Goal: Check status: Check status

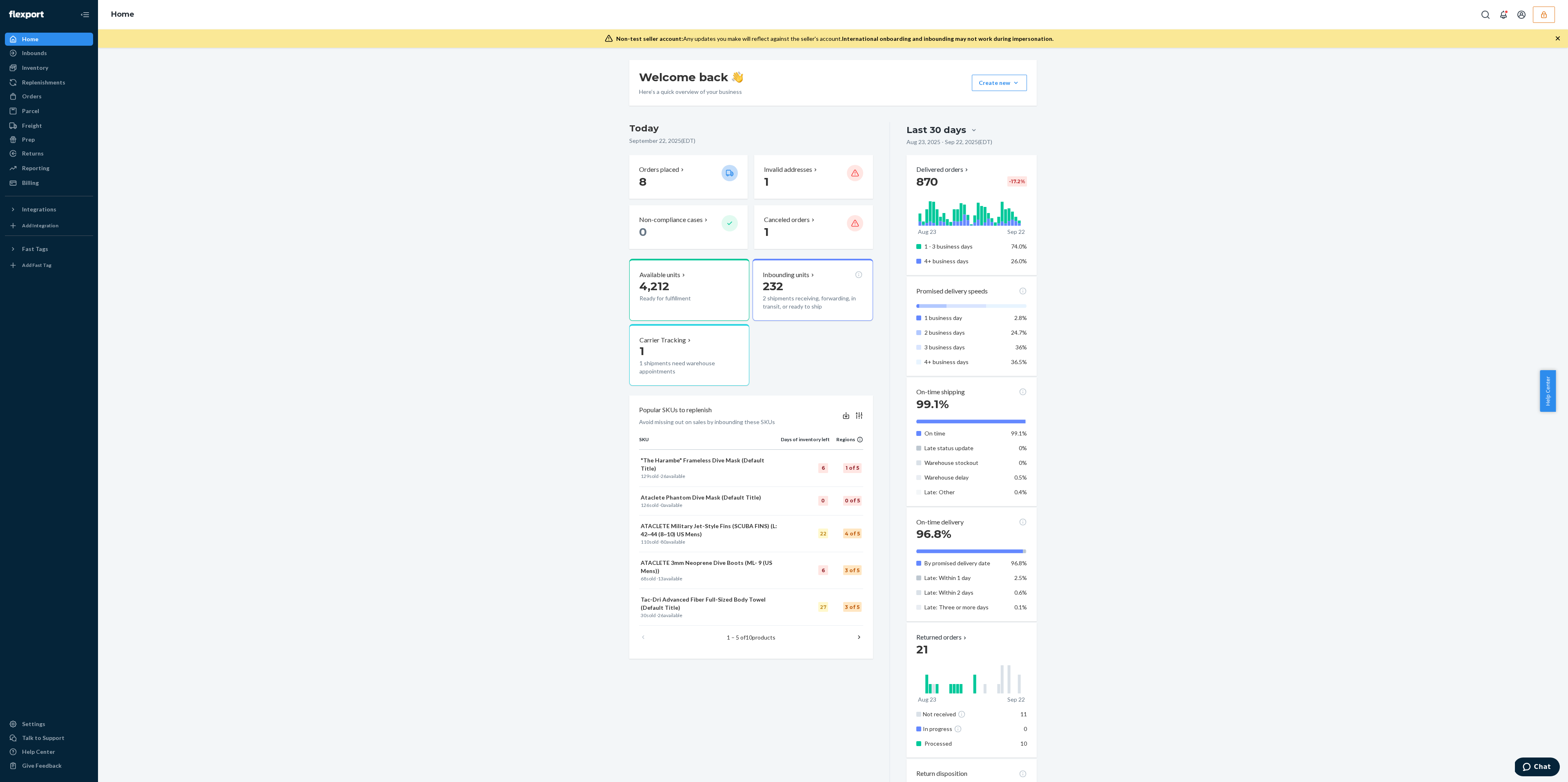
click at [1544, 18] on icon "button" at bounding box center [1544, 14] width 8 height 8
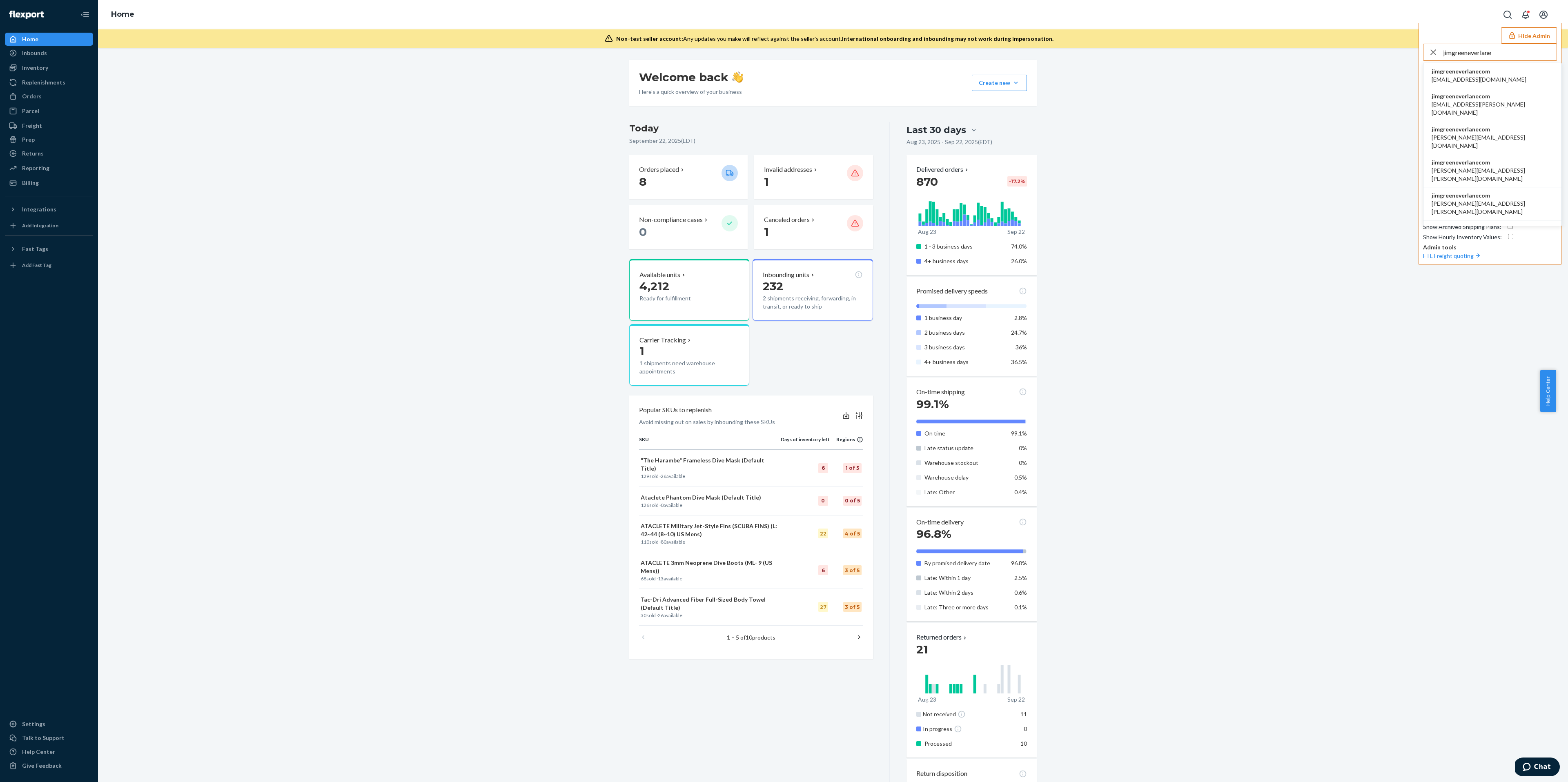
type input "jimgreeneverlane"
click at [1469, 77] on span "accounting@everlane.com" at bounding box center [1479, 79] width 95 height 8
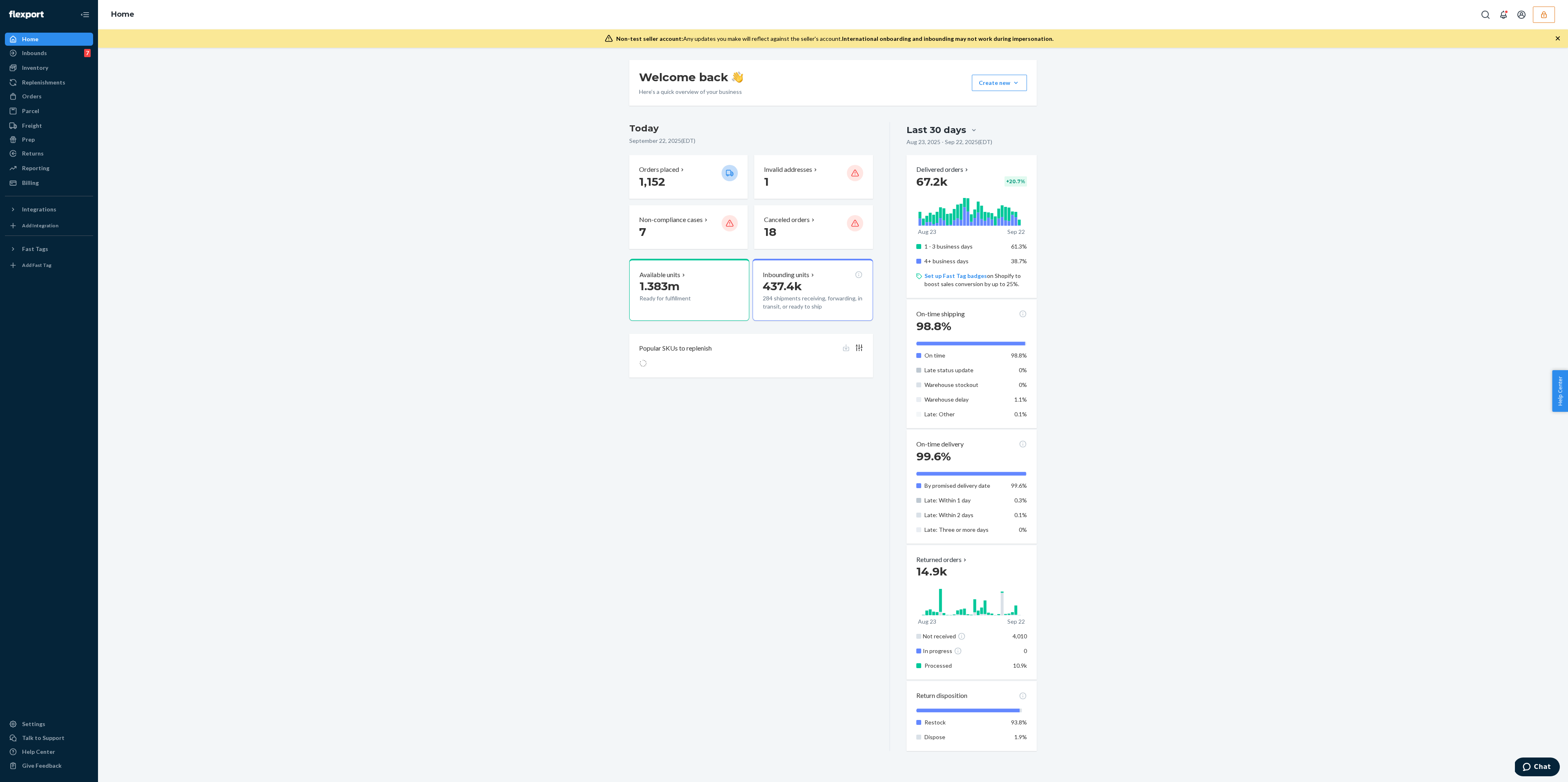
click at [1544, 13] on icon "button" at bounding box center [1544, 14] width 8 height 8
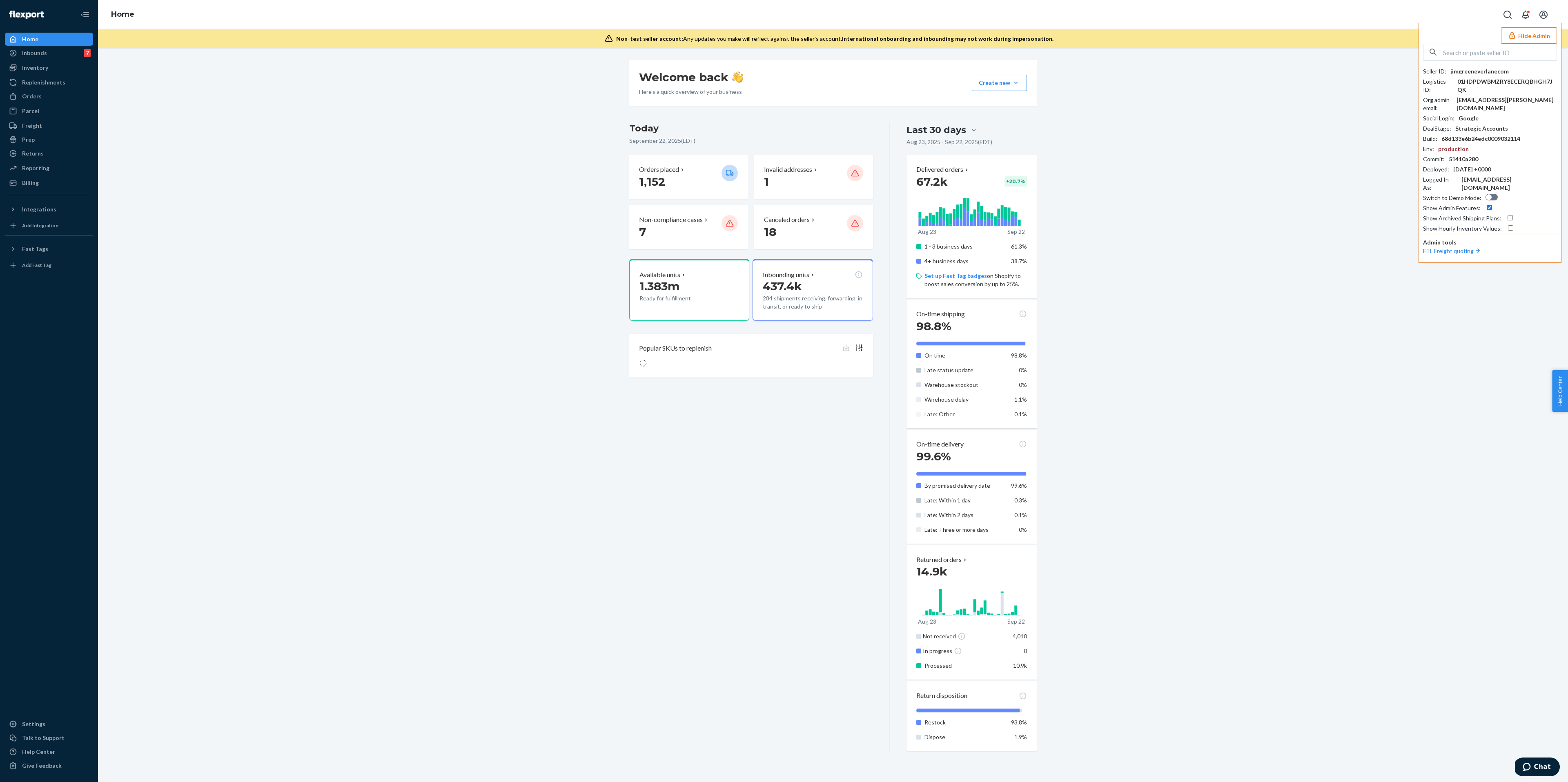
click at [1535, 35] on button "Hide Admin" at bounding box center [1529, 35] width 56 height 16
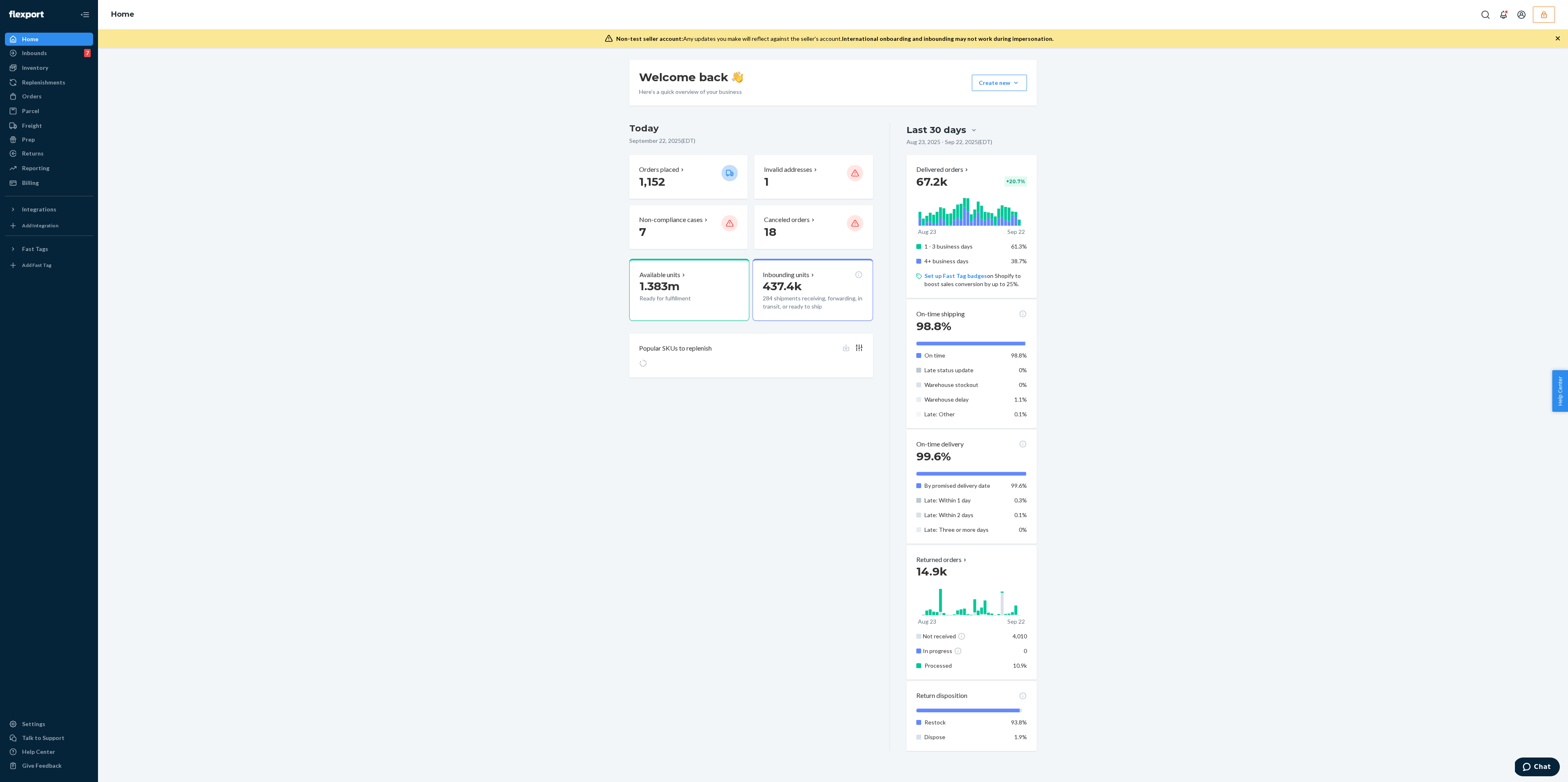
click at [50, 60] on div "Inbounds 7 Shipping Plans Problems 7" at bounding box center [49, 53] width 88 height 14
click at [50, 58] on div "Inbounds 7" at bounding box center [49, 53] width 86 height 12
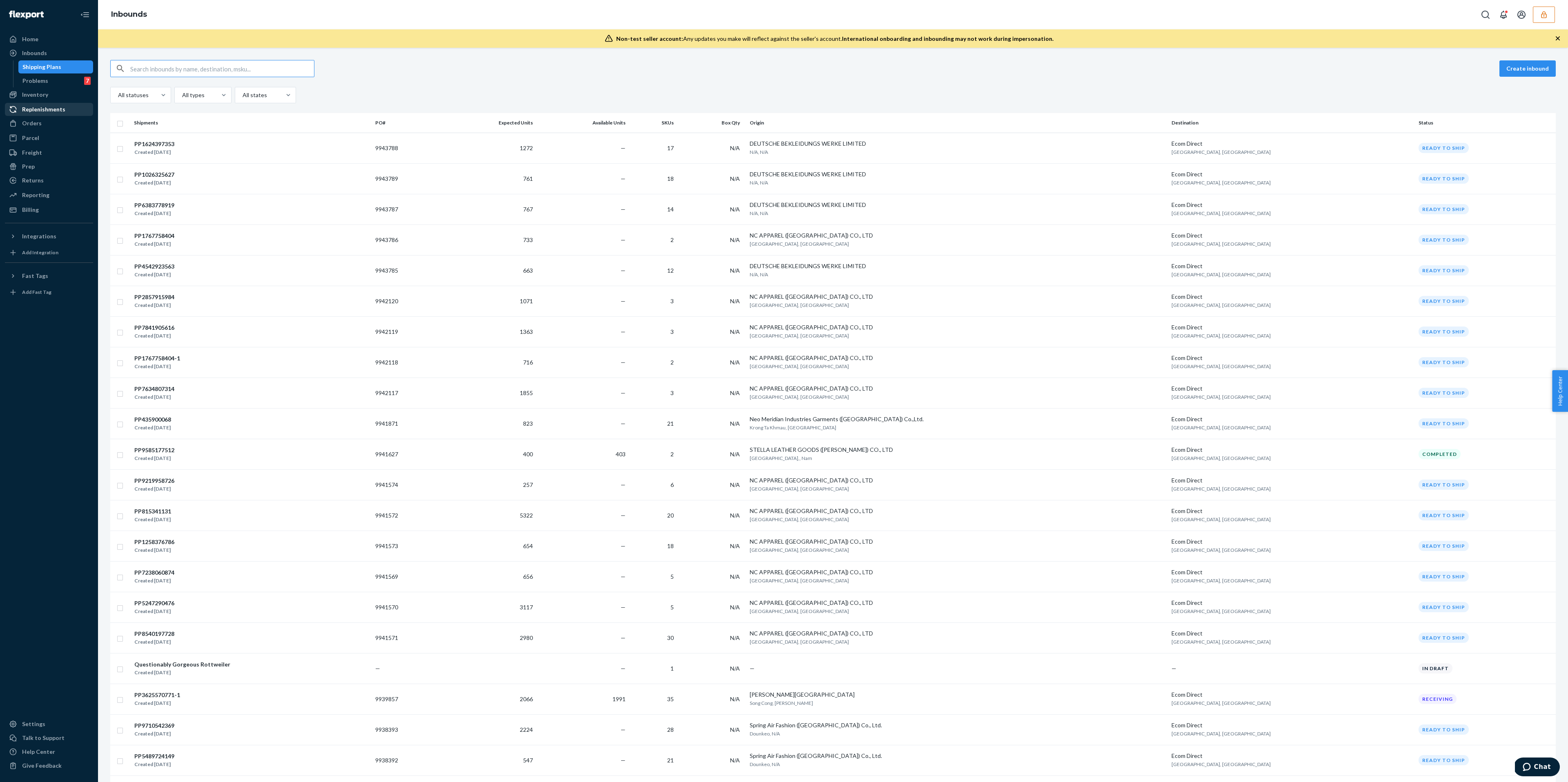
click at [60, 109] on div "Replenishments" at bounding box center [43, 109] width 43 height 8
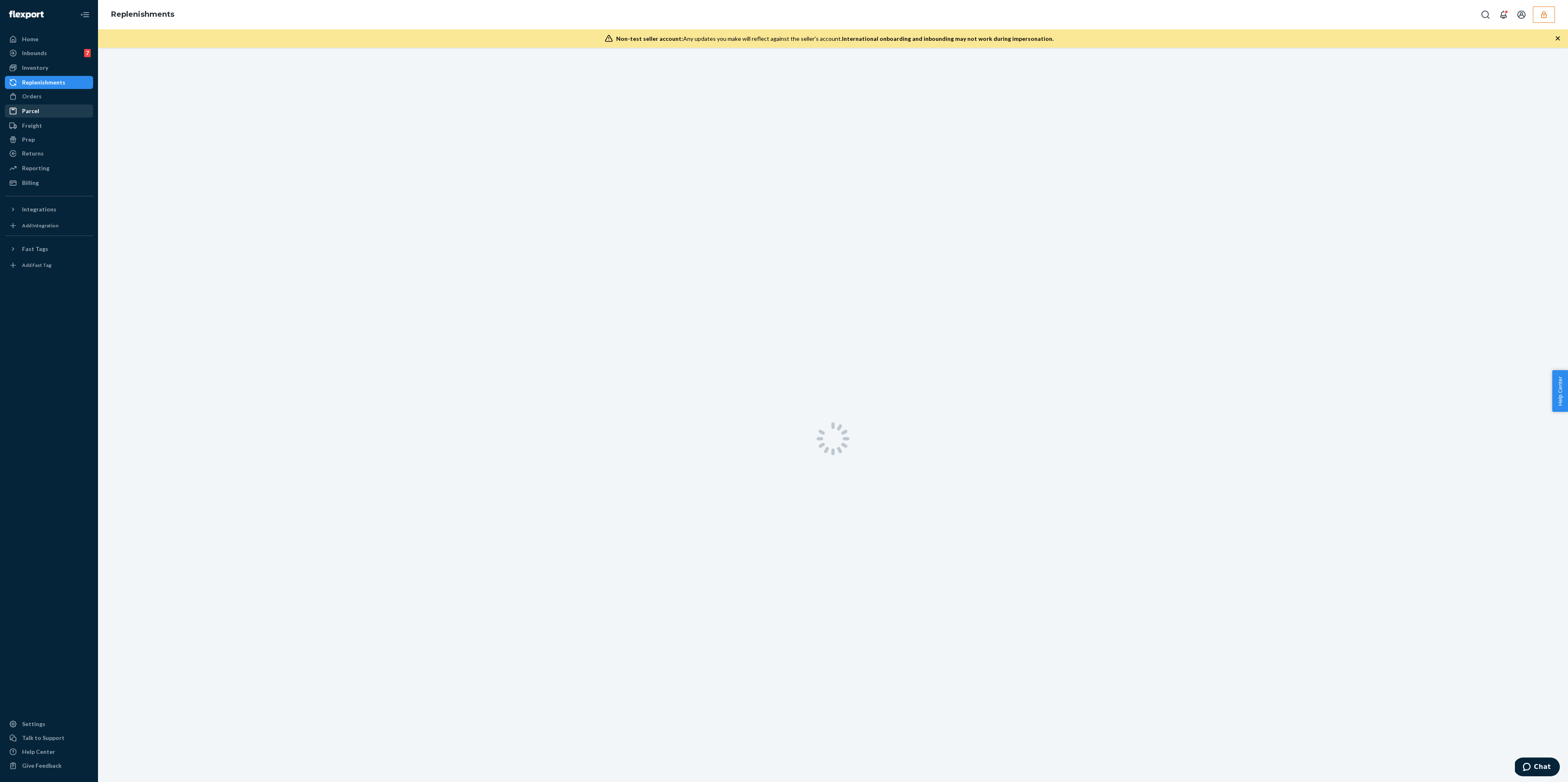
click at [60, 113] on div "Parcel" at bounding box center [49, 111] width 86 height 12
click at [58, 100] on div "Orders" at bounding box center [49, 96] width 86 height 12
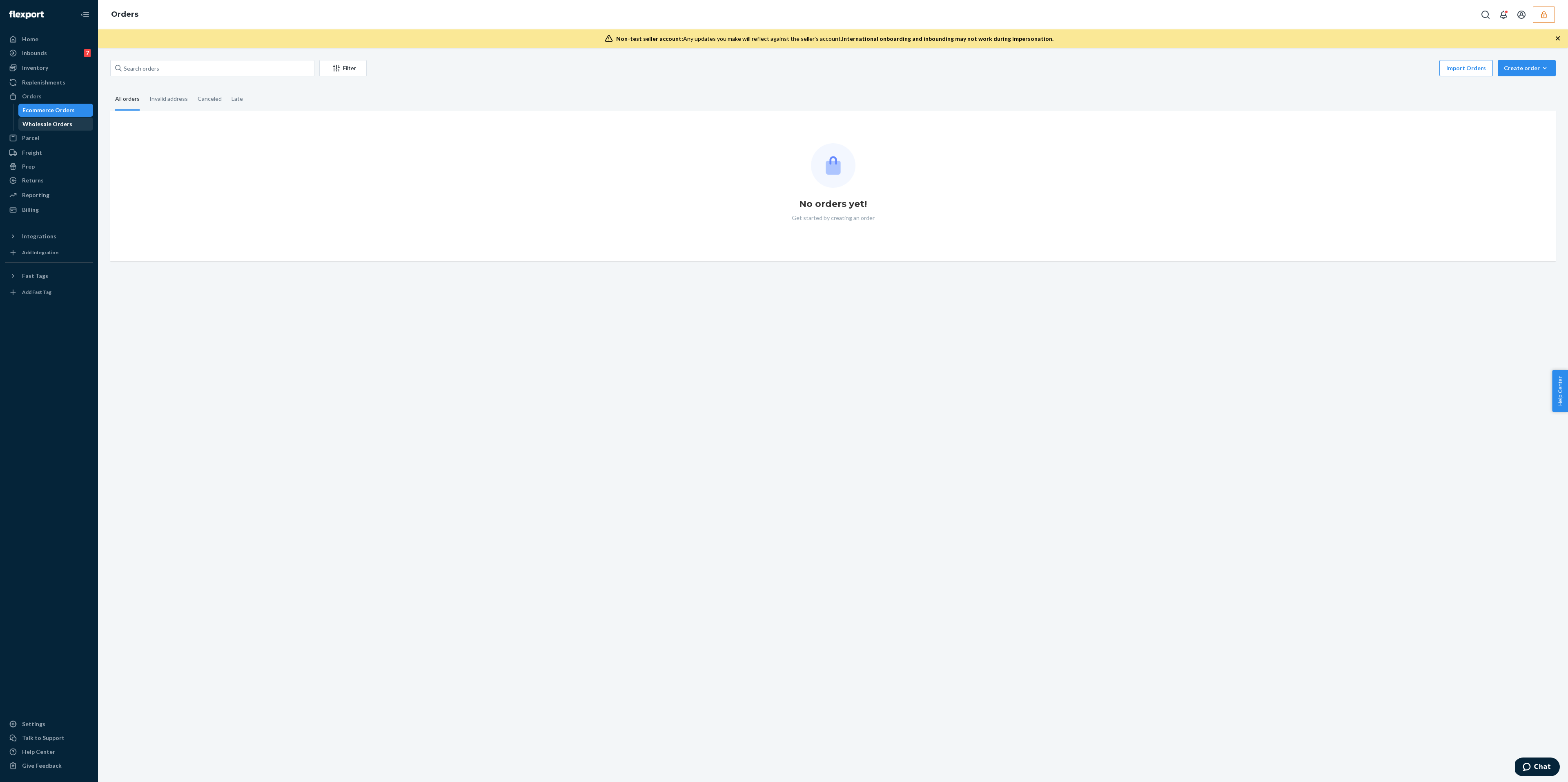
click at [59, 127] on div "Wholesale Orders" at bounding box center [47, 124] width 50 height 8
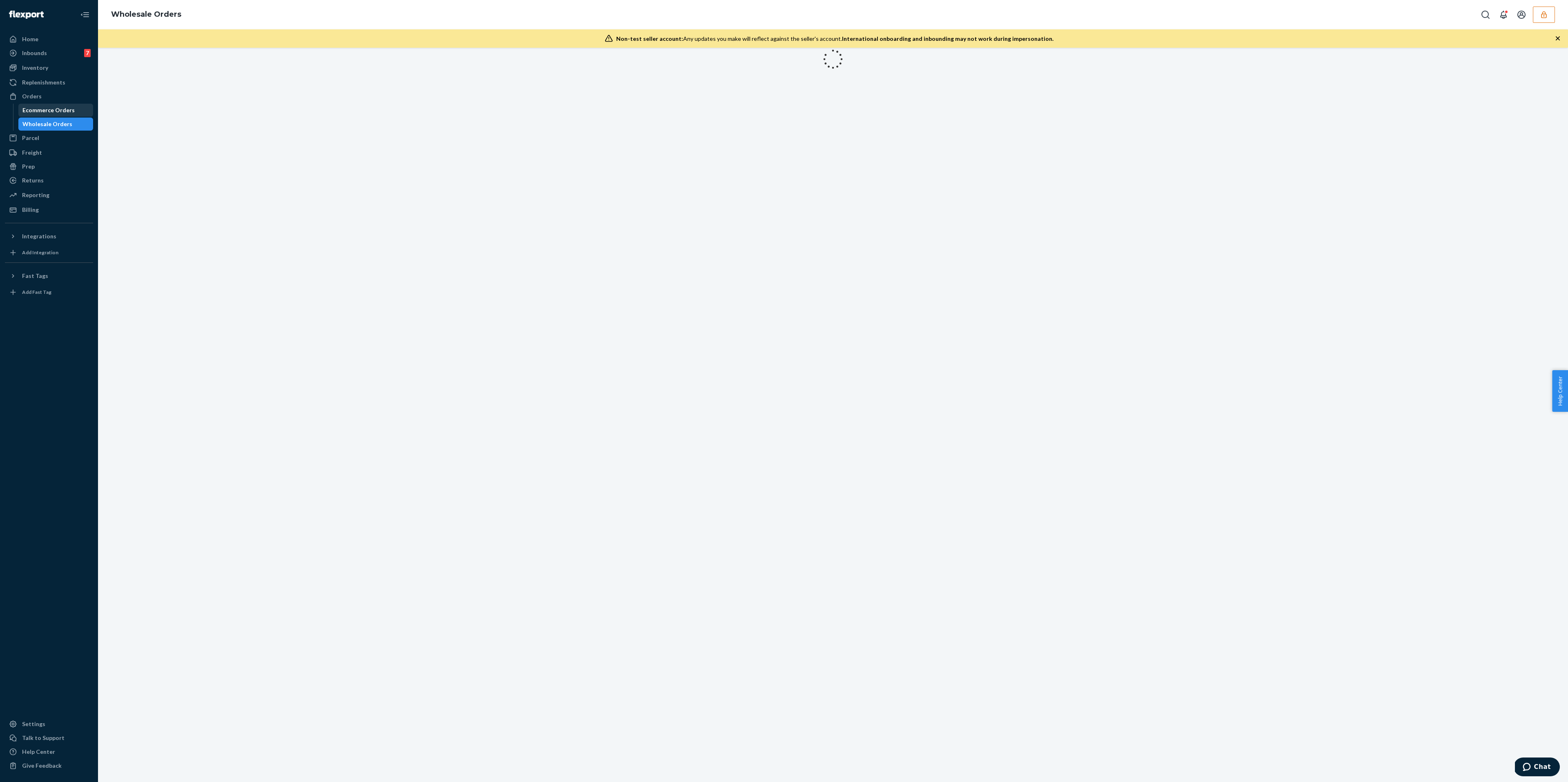
click at [38, 115] on div "Ecommerce Orders" at bounding box center [56, 110] width 74 height 12
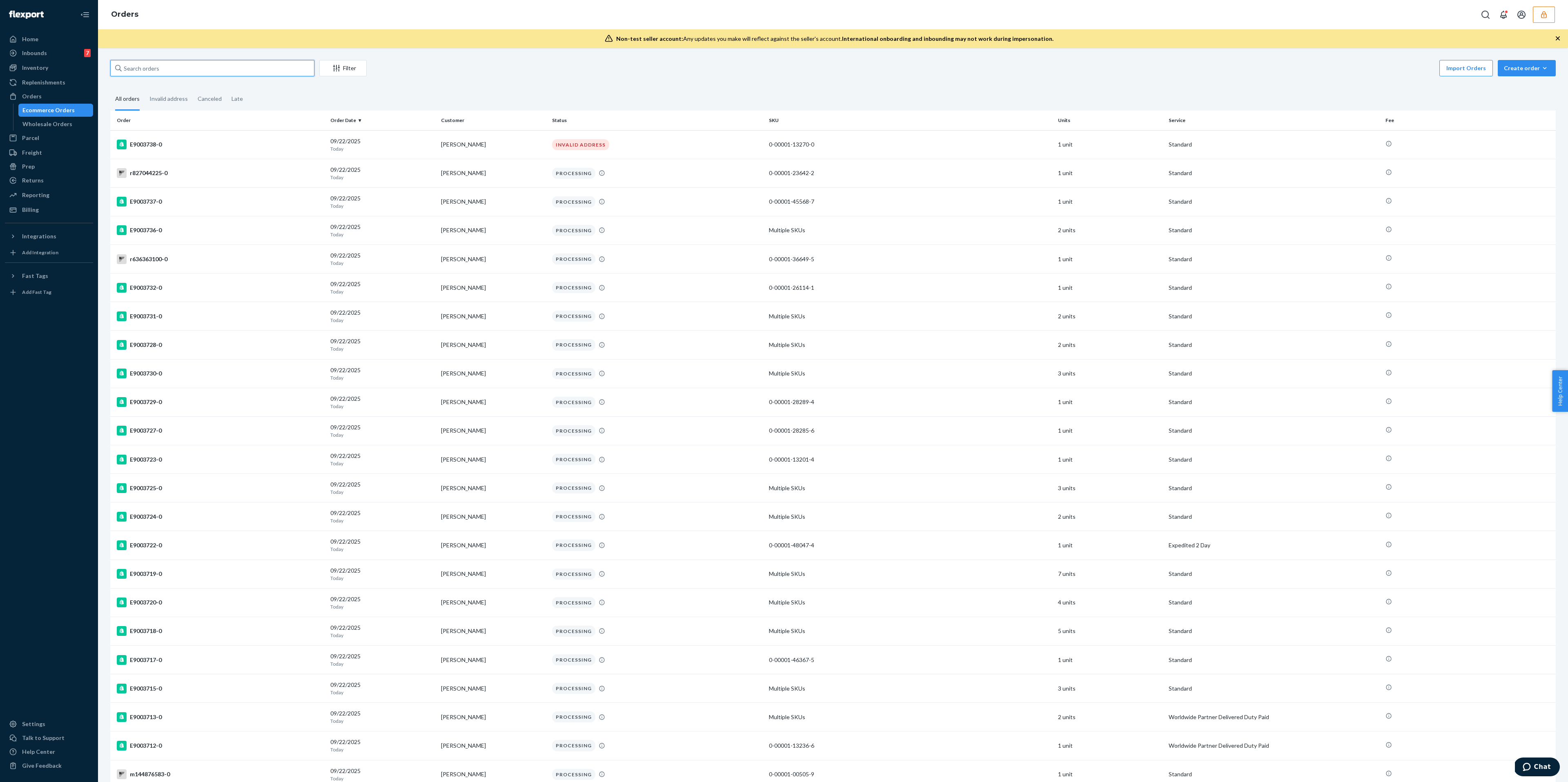
click at [167, 69] on input "text" at bounding box center [212, 68] width 204 height 16
paste input "r366437721"
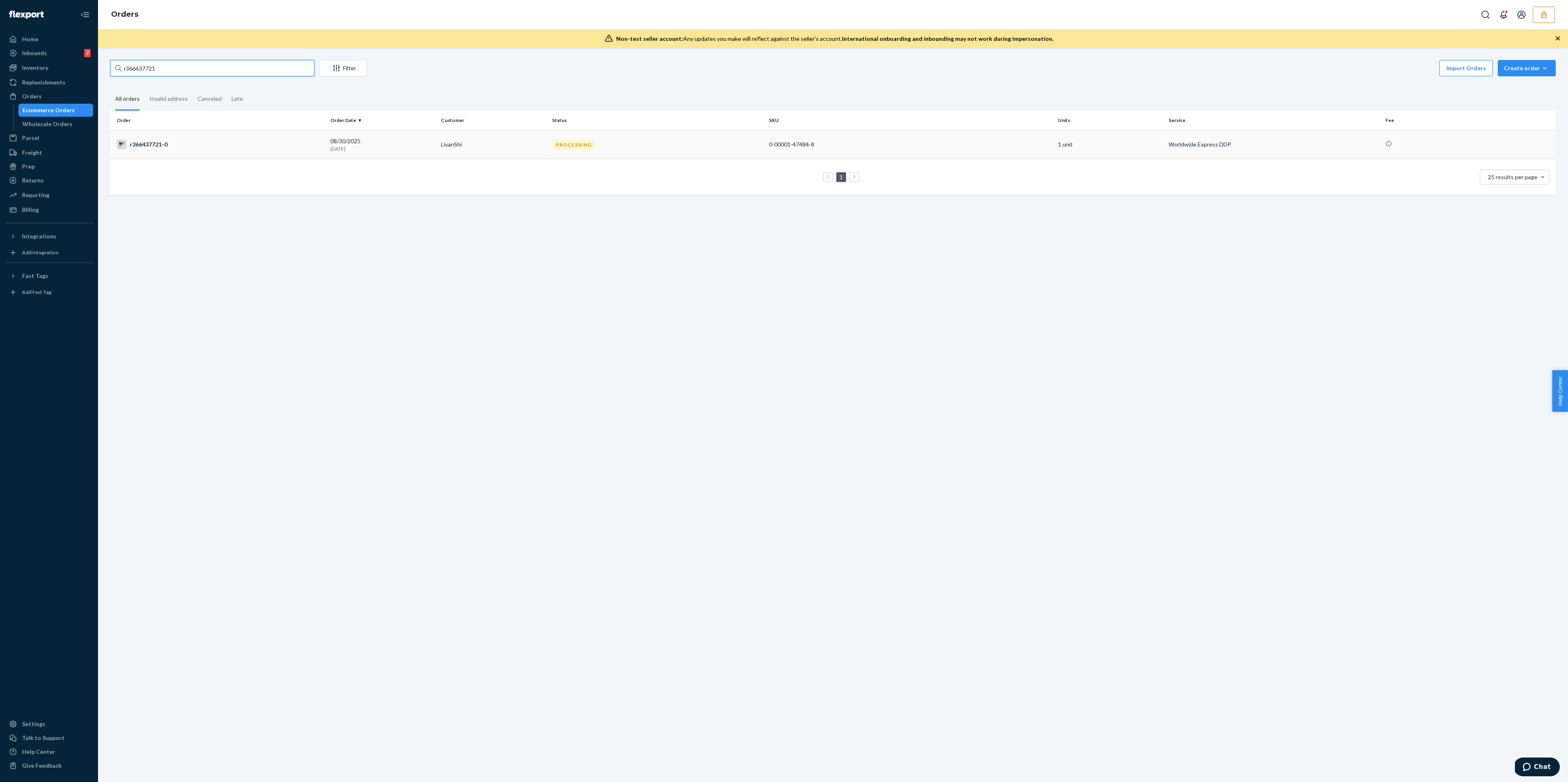
type input "r366437721"
click at [365, 145] on p "[DATE]" at bounding box center [382, 148] width 104 height 7
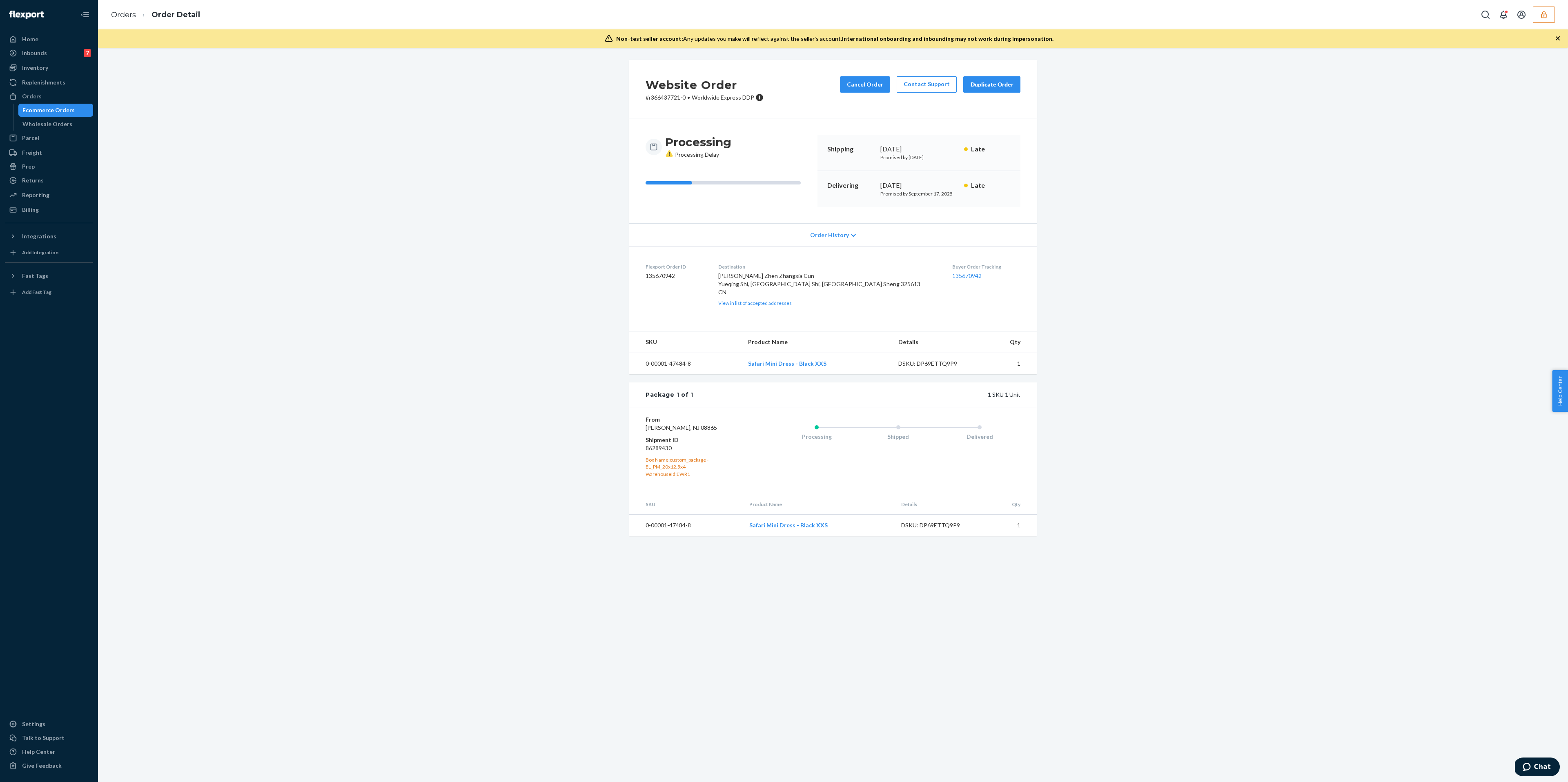
click at [659, 444] on dt "Shipment ID" at bounding box center [695, 439] width 97 height 8
click at [659, 452] on dd "86289430" at bounding box center [695, 448] width 97 height 8
drag, startPoint x: 676, startPoint y: 465, endPoint x: 638, endPoint y: 458, distance: 38.6
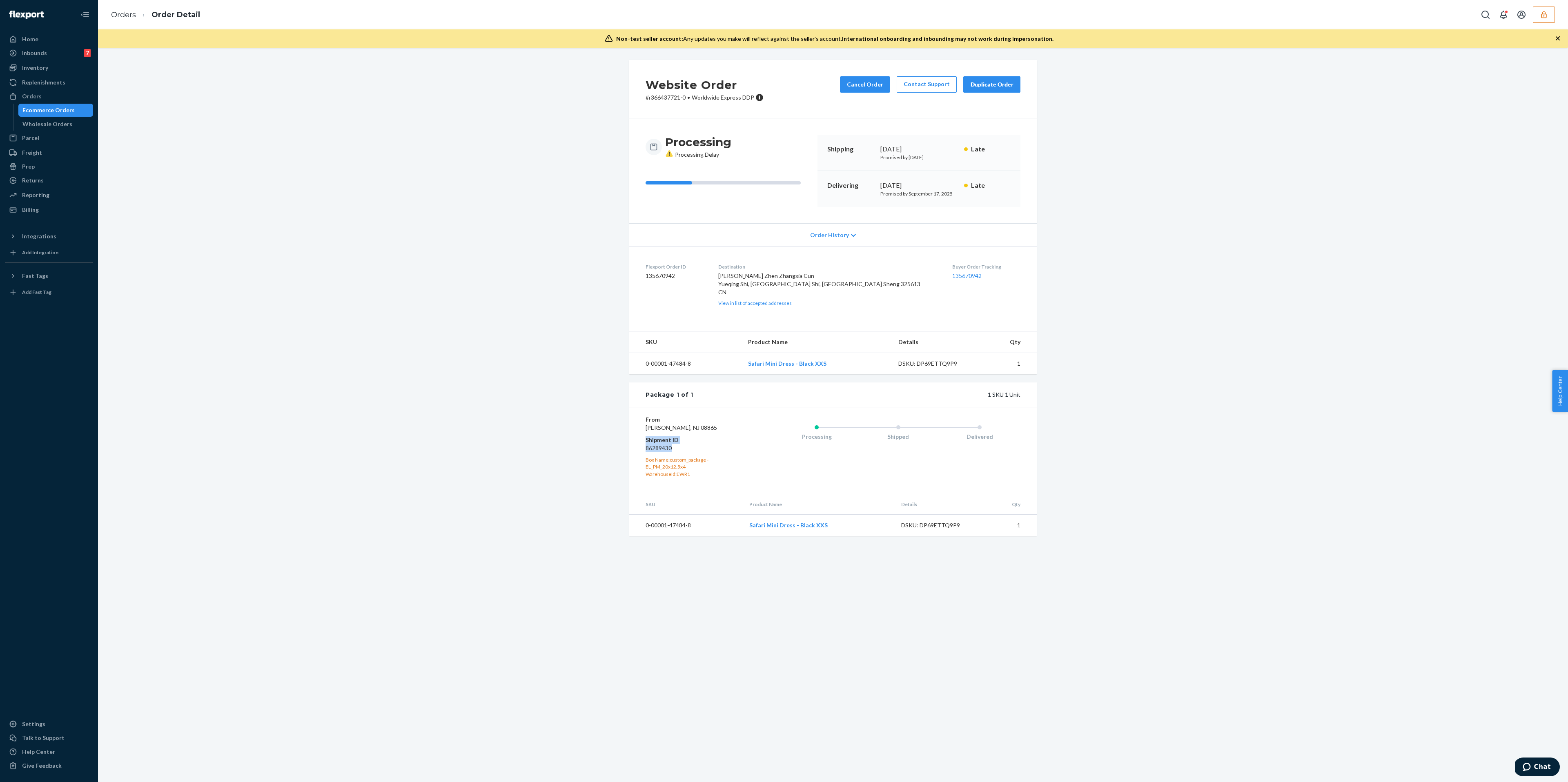
click at [638, 458] on div "From [PERSON_NAME][GEOGRAPHIC_DATA] Shipment ID 86289430 Box Name: custom_packa…" at bounding box center [833, 450] width 407 height 86
copy dl "Shipment ID 86289430"
click at [51, 111] on div "Ecommerce Orders" at bounding box center [49, 110] width 52 height 8
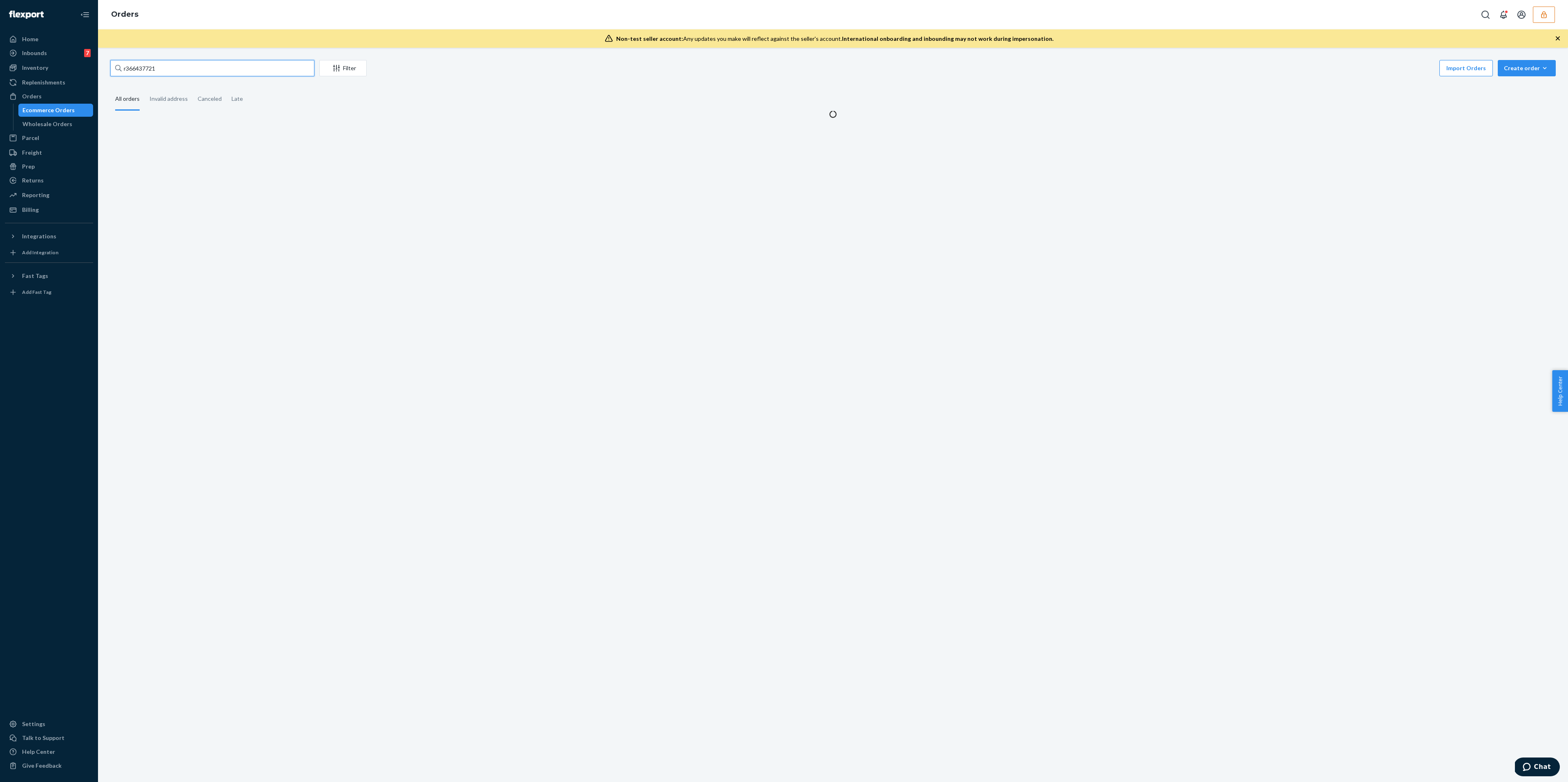
click at [199, 69] on input "r366437721" at bounding box center [212, 68] width 204 height 16
paste input "E428035"
type input "E428035"
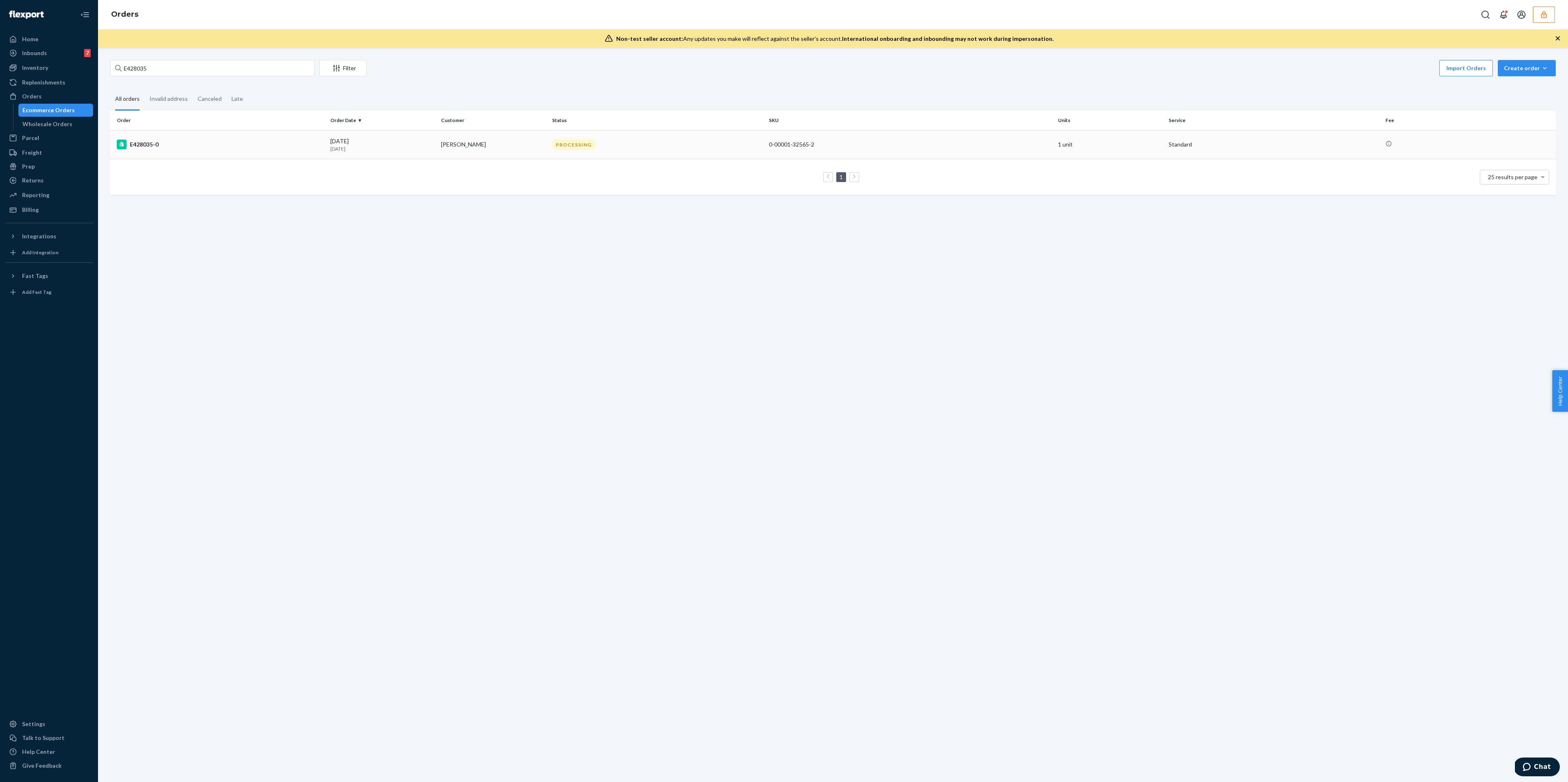
click at [388, 150] on p "[DATE]" at bounding box center [382, 148] width 104 height 7
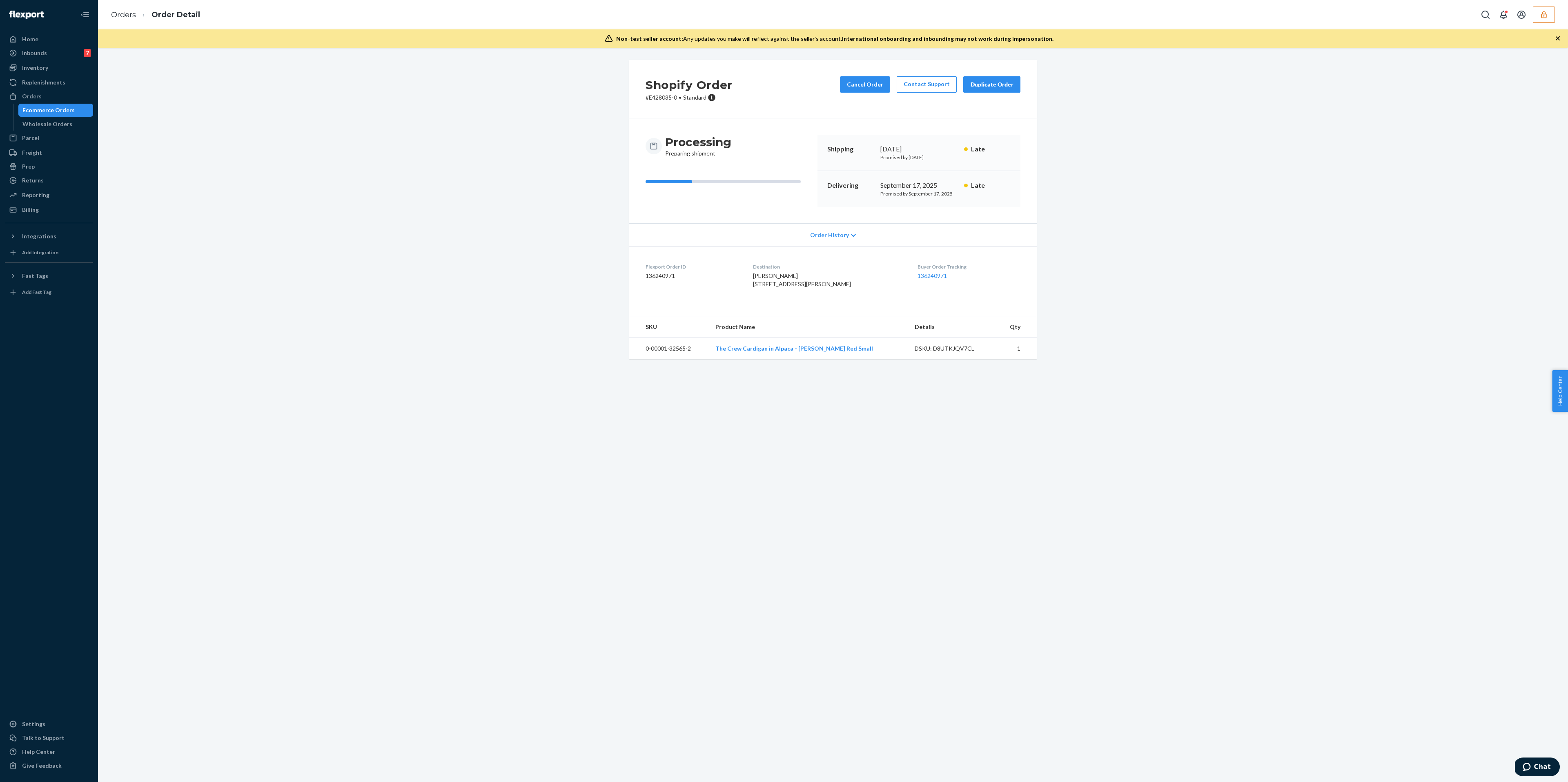
click at [839, 228] on div "Order History" at bounding box center [833, 235] width 407 height 23
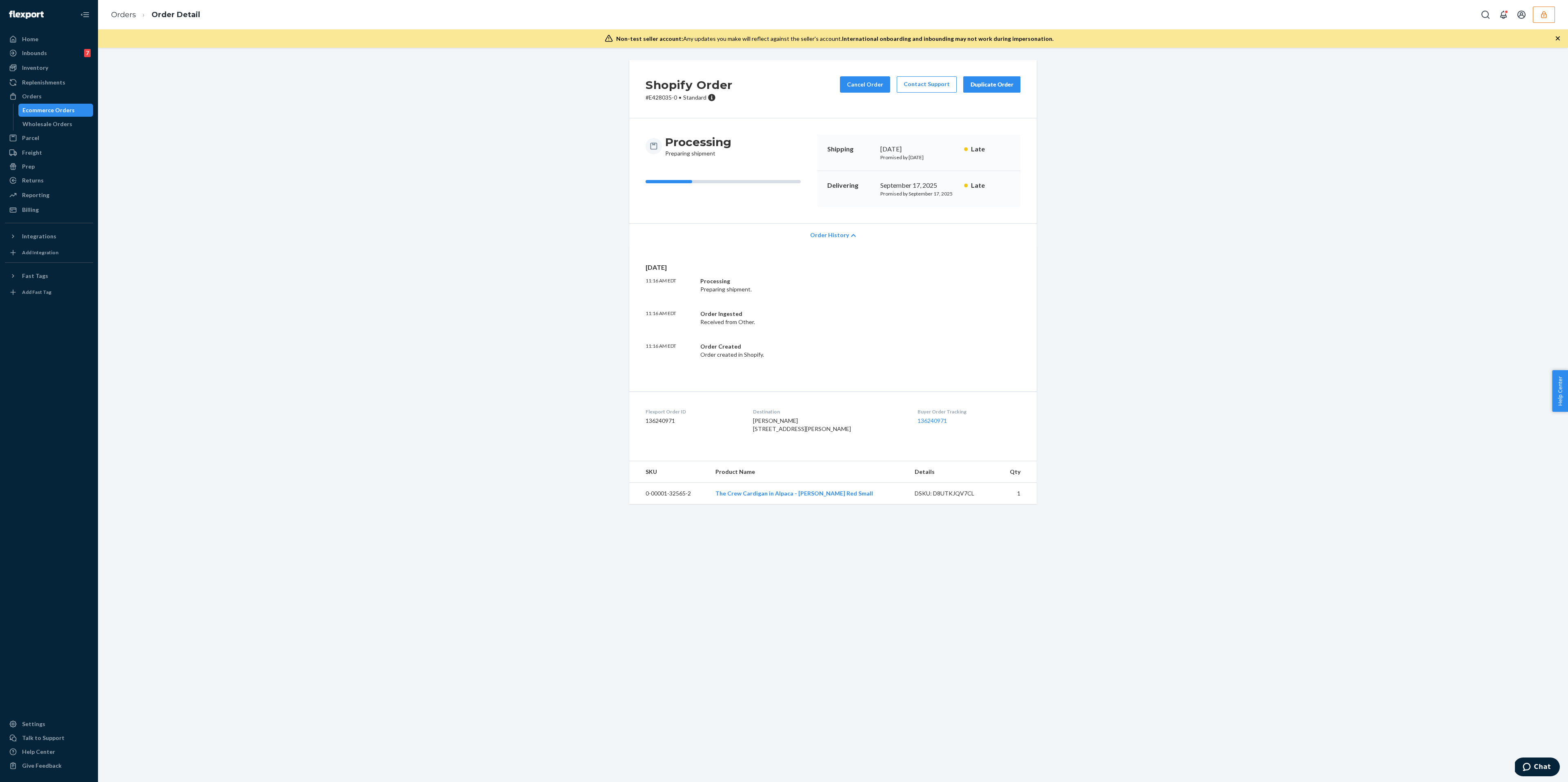
click at [839, 238] on span "Order History" at bounding box center [830, 235] width 39 height 8
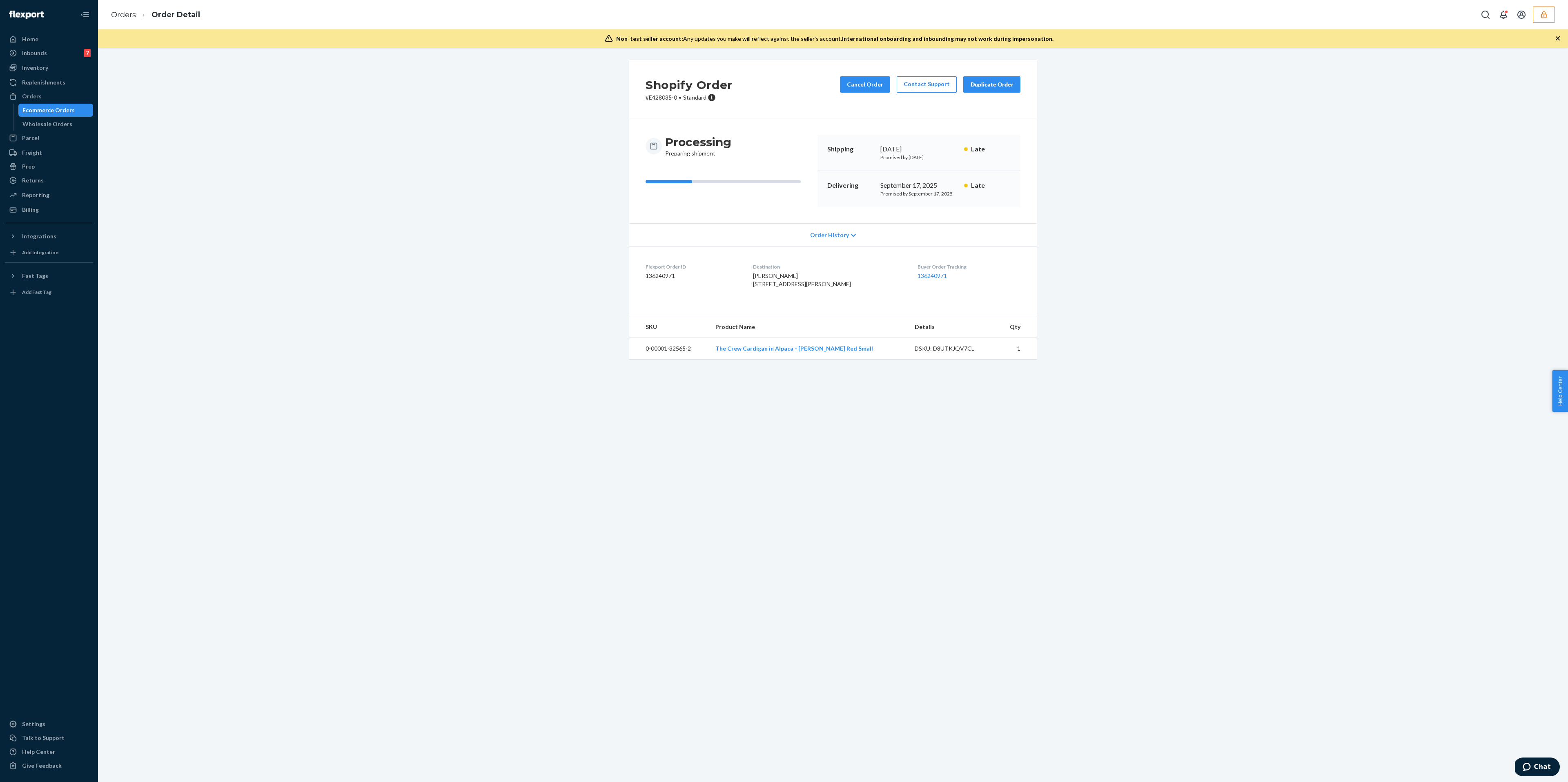
click at [663, 280] on dd "136240971" at bounding box center [693, 276] width 94 height 8
click at [686, 279] on dd "136240971" at bounding box center [693, 276] width 94 height 8
drag, startPoint x: 686, startPoint y: 280, endPoint x: 637, endPoint y: 267, distance: 50.7
click at [637, 267] on dl "Flexport Order ID 136240971 Destination [PERSON_NAME] [STREET_ADDRESS][PERSON_N…" at bounding box center [833, 277] width 407 height 61
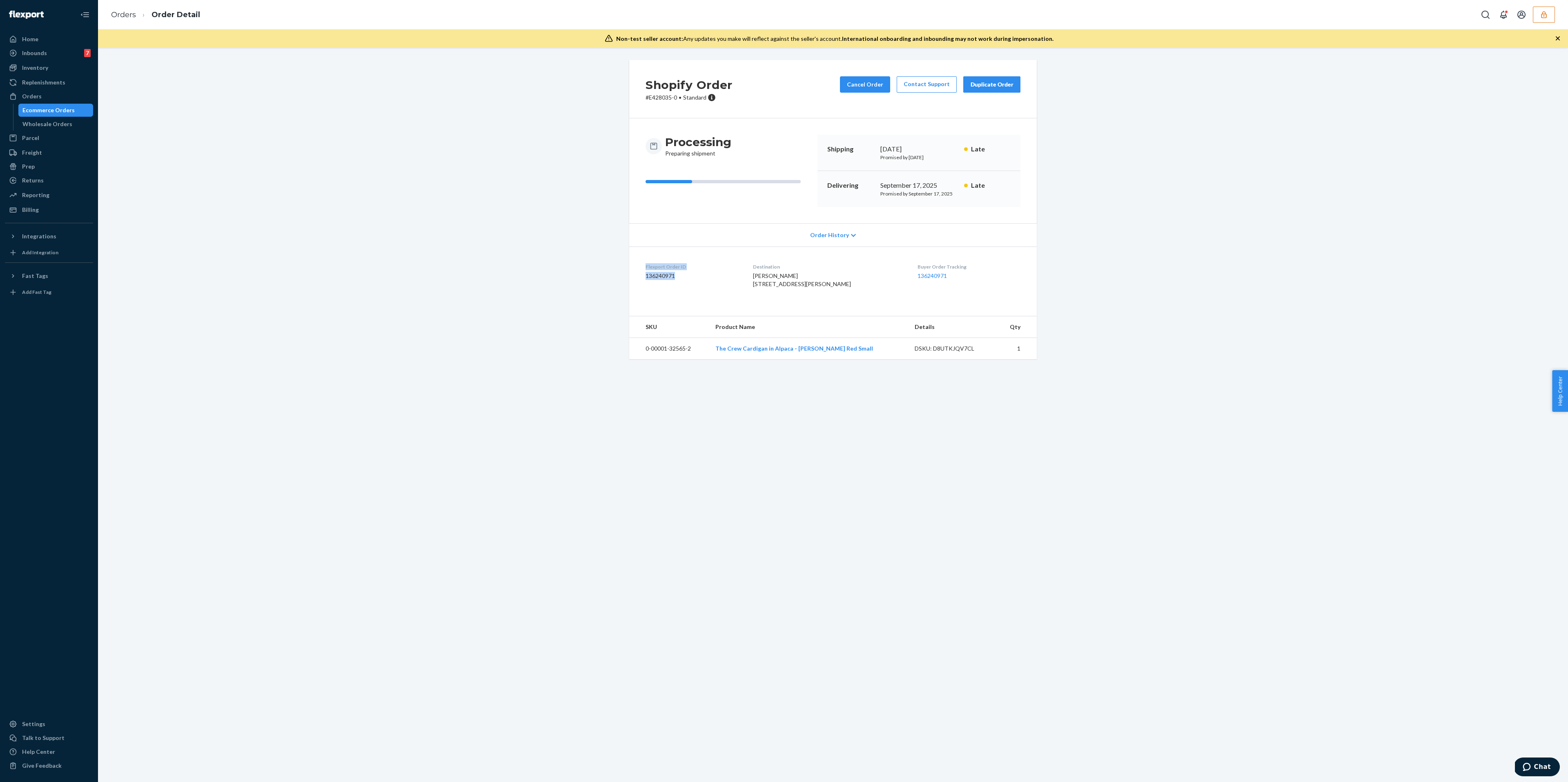
copy div "Flexport Order ID 136240971"
click at [684, 288] on div "Flexport Order ID 136240971" at bounding box center [693, 278] width 94 height 28
click at [36, 107] on div "Ecommerce Orders" at bounding box center [49, 110] width 52 height 8
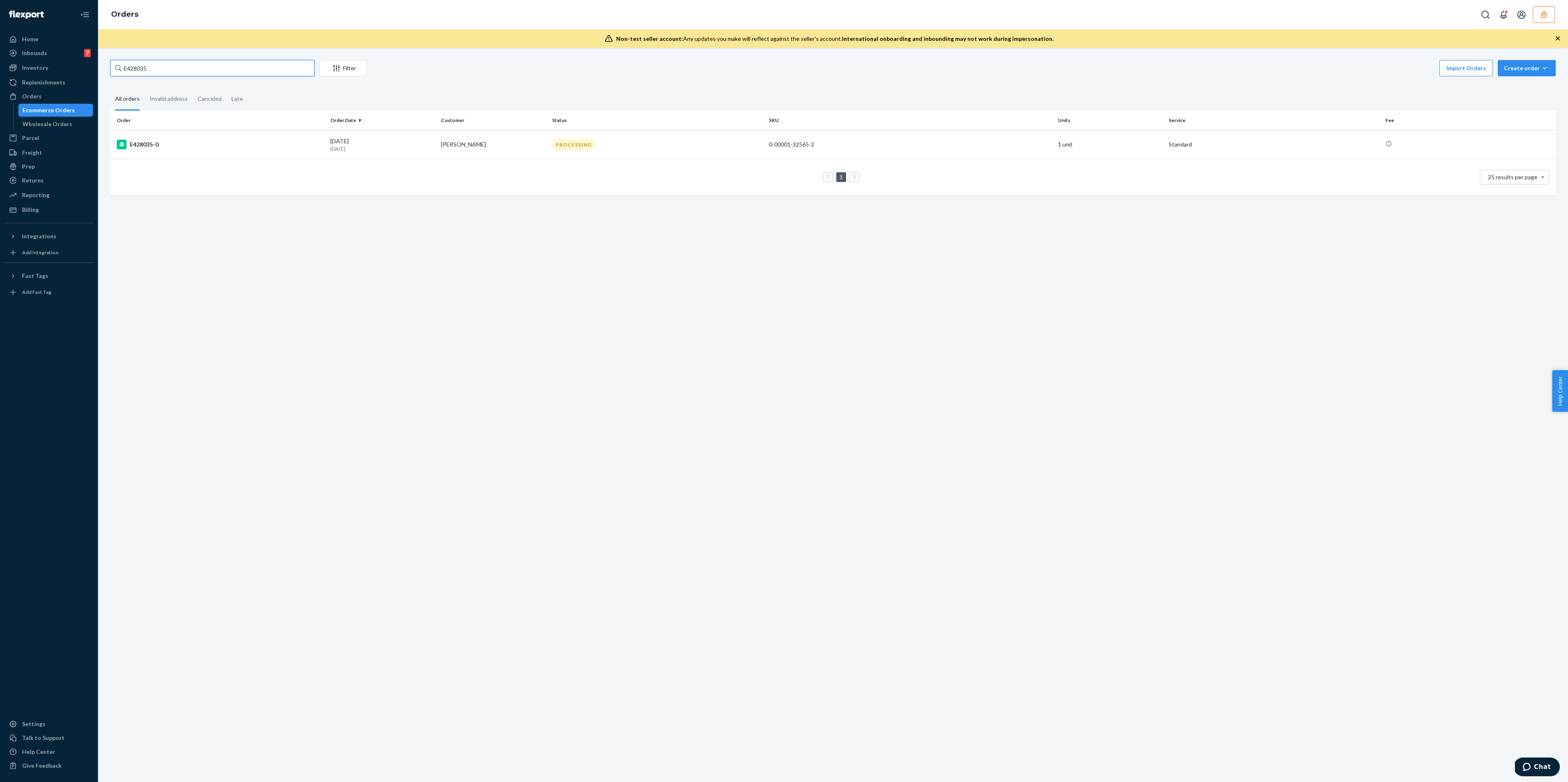
click at [206, 71] on input "E428035" at bounding box center [212, 68] width 204 height 16
paste input "E638709"
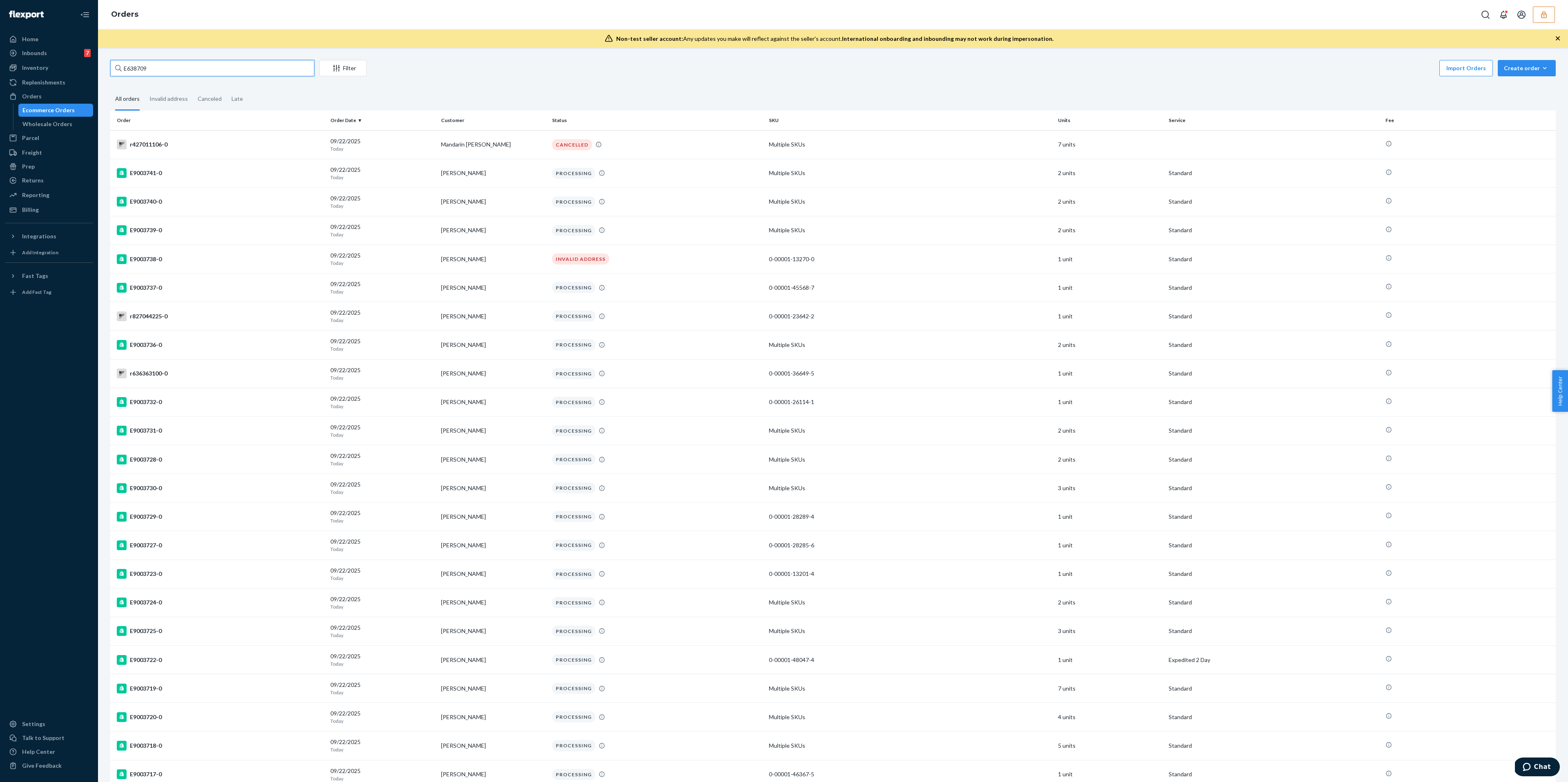
type input "E638709"
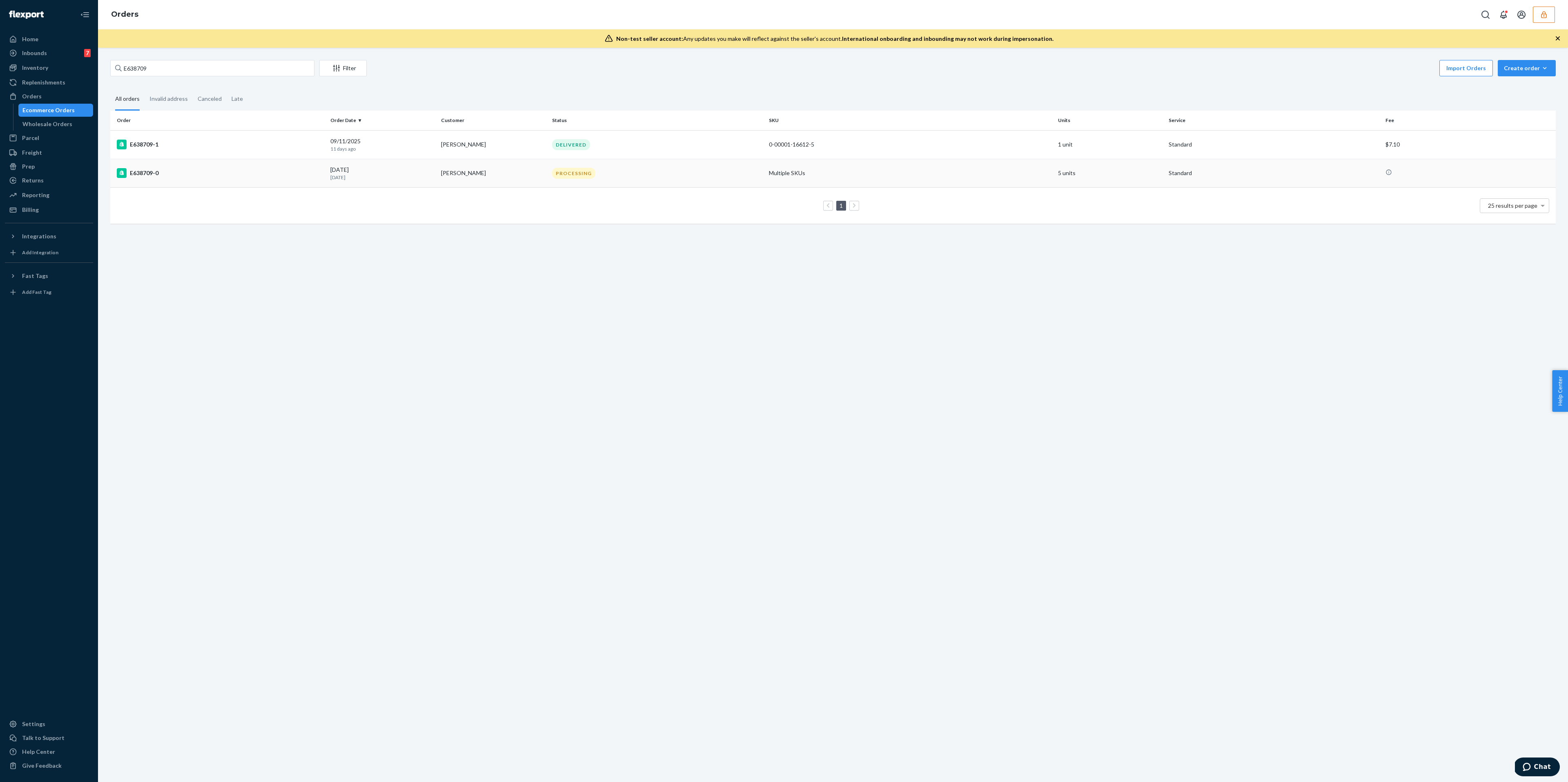
click at [441, 176] on td "[PERSON_NAME]" at bounding box center [493, 173] width 111 height 29
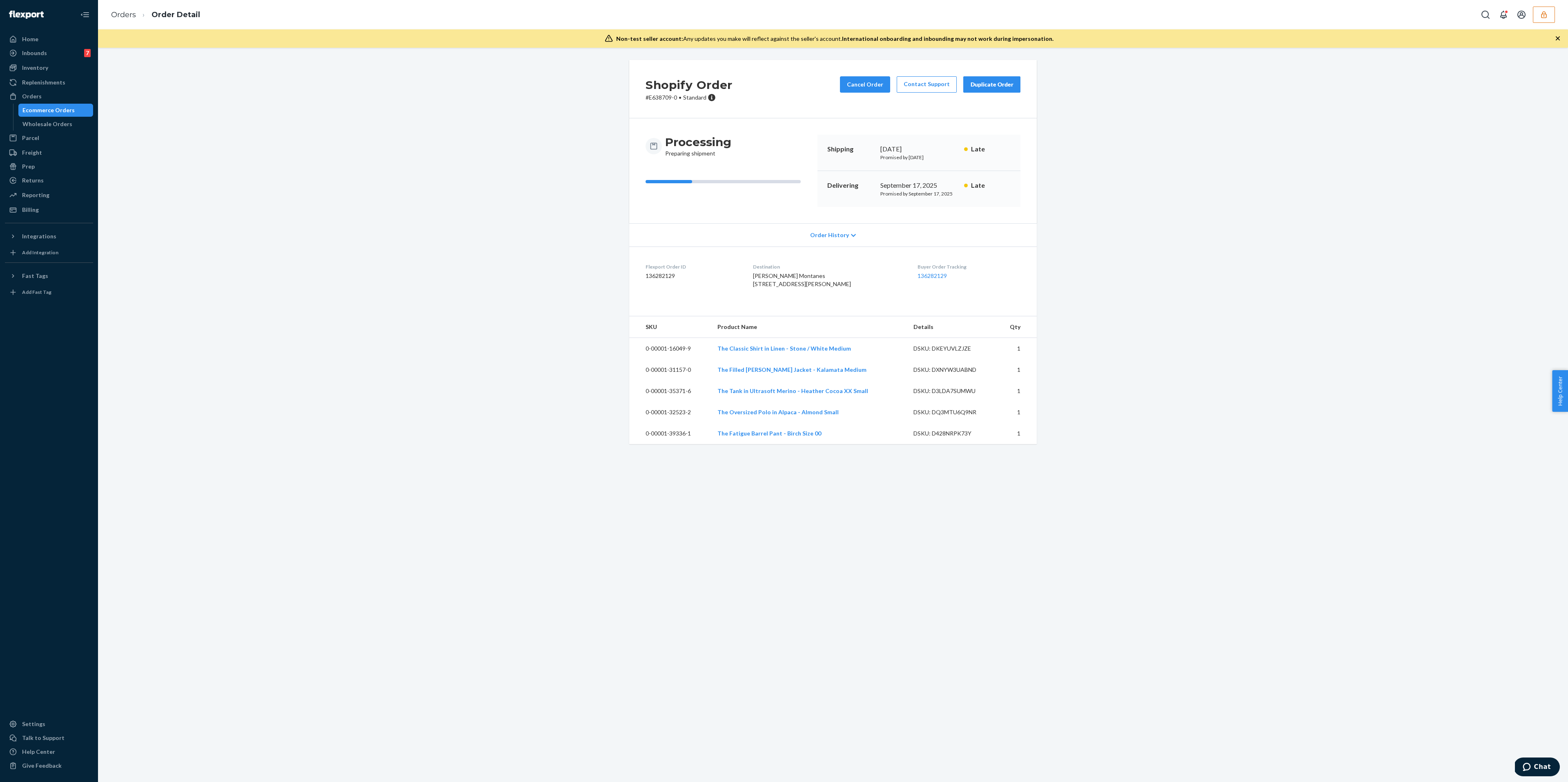
click at [712, 292] on div "Flexport Order ID 136282129" at bounding box center [693, 278] width 94 height 28
click at [695, 266] on dt "Flexport Order ID" at bounding box center [693, 267] width 94 height 7
drag, startPoint x: 690, startPoint y: 268, endPoint x: 648, endPoint y: 257, distance: 43.4
click at [648, 257] on dl "Flexport Order ID 136282129 Destination [PERSON_NAME] [STREET_ADDRESS][PERSON_N…" at bounding box center [833, 277] width 407 height 61
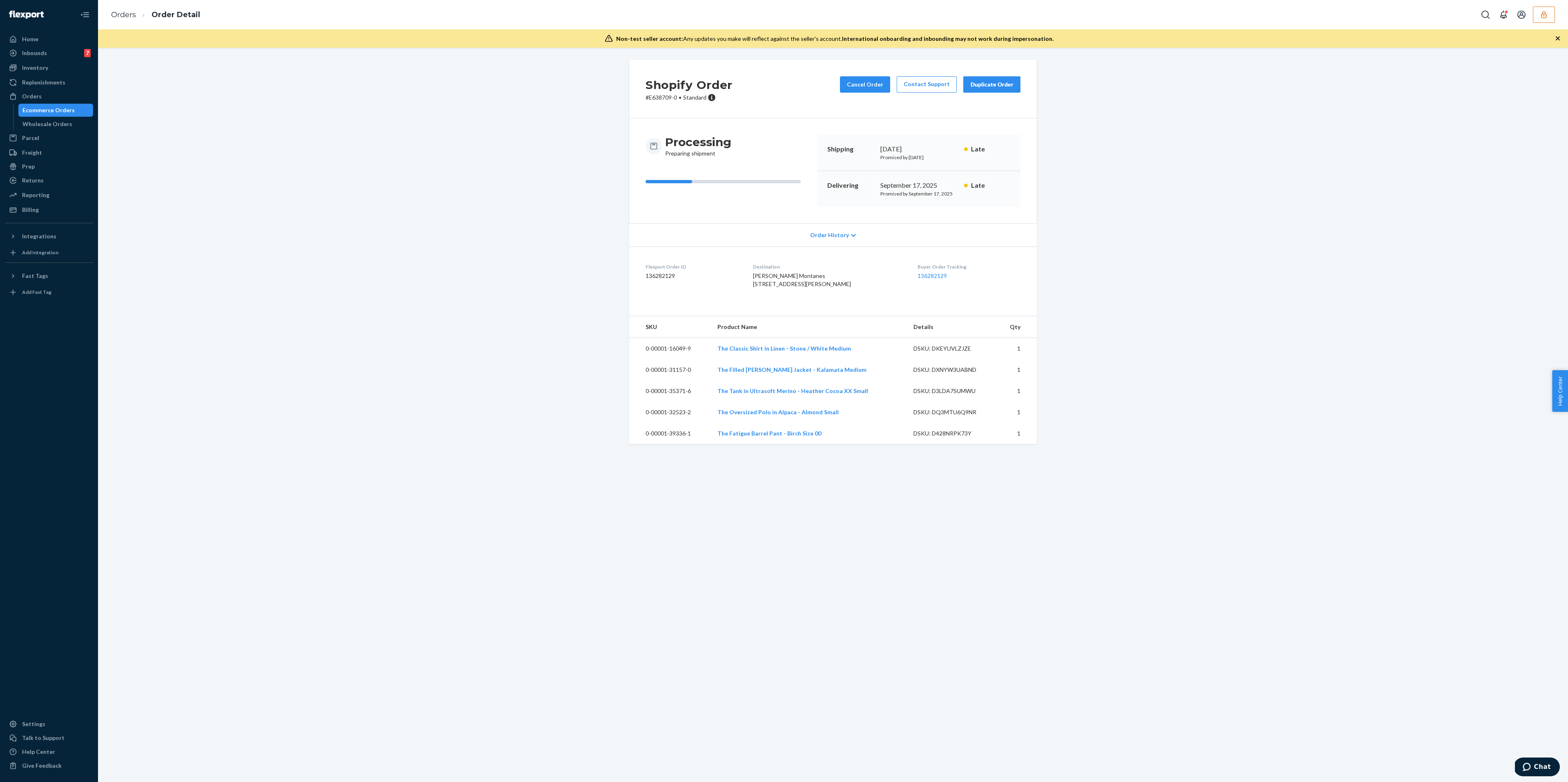
click at [701, 283] on div "Flexport Order ID 136282129" at bounding box center [693, 278] width 94 height 28
drag, startPoint x: 694, startPoint y: 283, endPoint x: 637, endPoint y: 265, distance: 59.8
click at [637, 265] on dl "Flexport Order ID 136282129 Destination [PERSON_NAME] [STREET_ADDRESS][PERSON_N…" at bounding box center [833, 277] width 407 height 61
copy div "Flexport Order ID 136282129"
click at [60, 110] on div "Ecommerce Orders" at bounding box center [49, 110] width 52 height 8
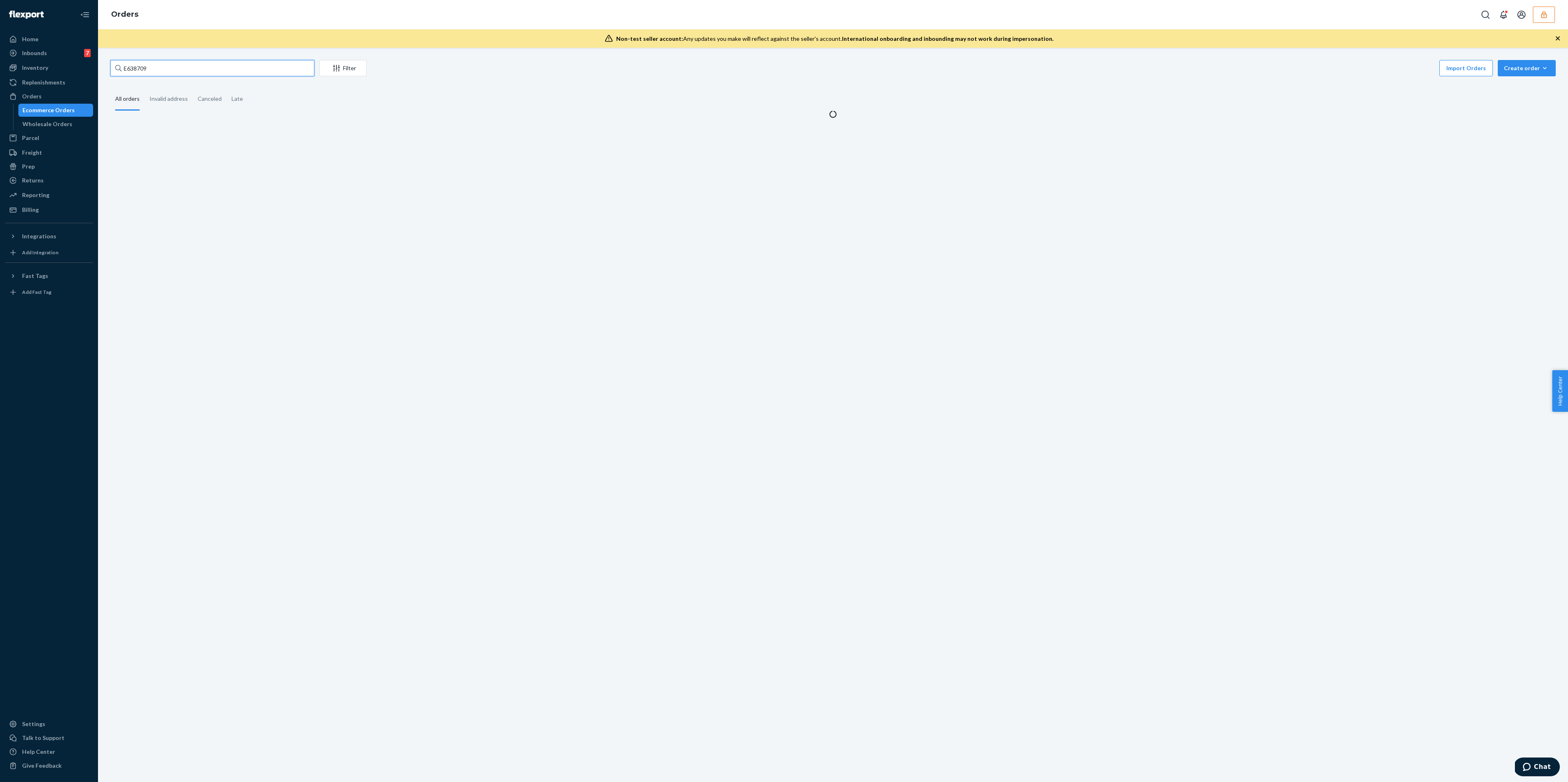
click at [186, 71] on input "E638709" at bounding box center [212, 68] width 204 height 16
paste input "E860153"
type input "E860153"
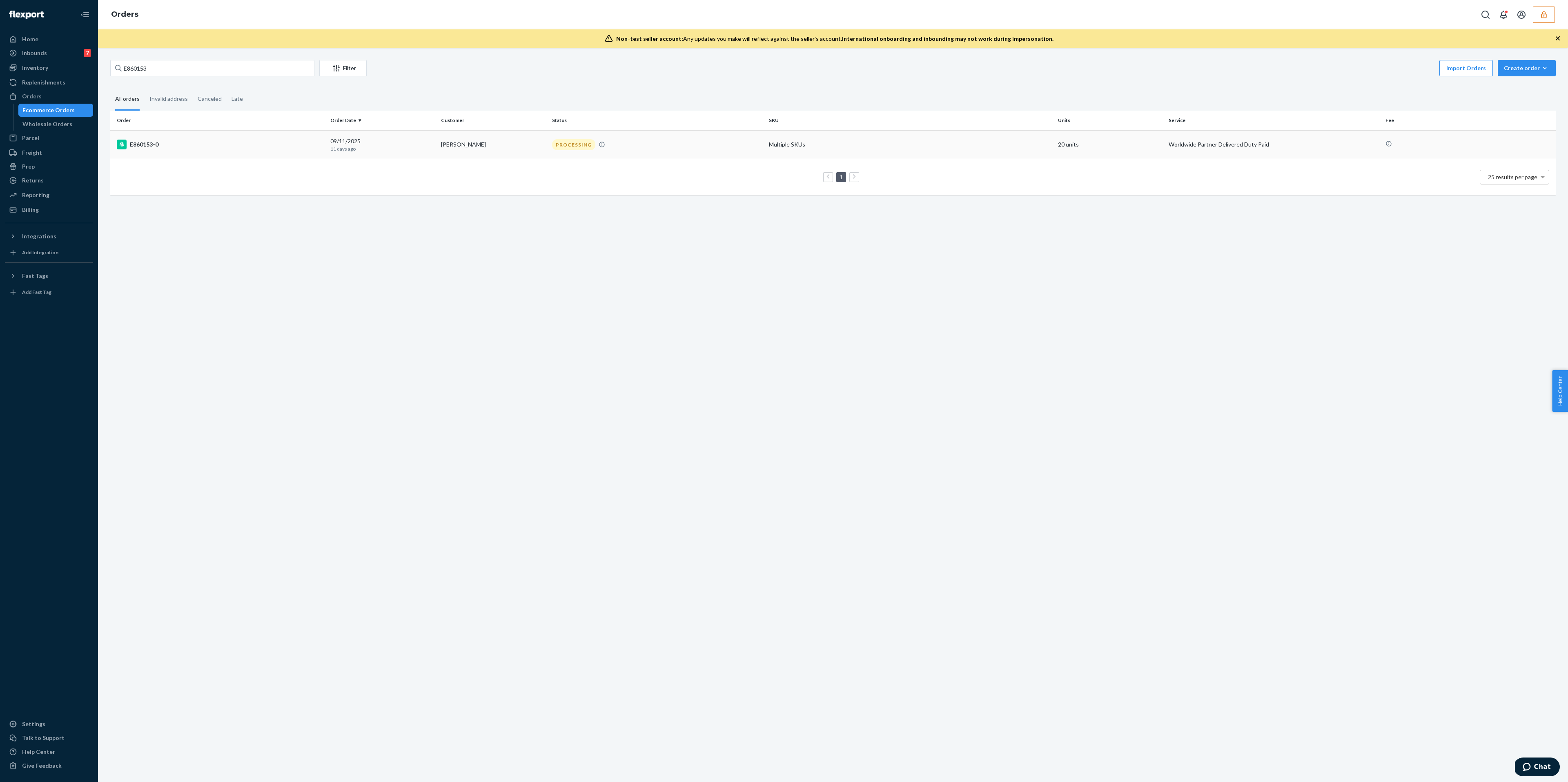
click at [320, 155] on td "E860153-0" at bounding box center [219, 144] width 217 height 29
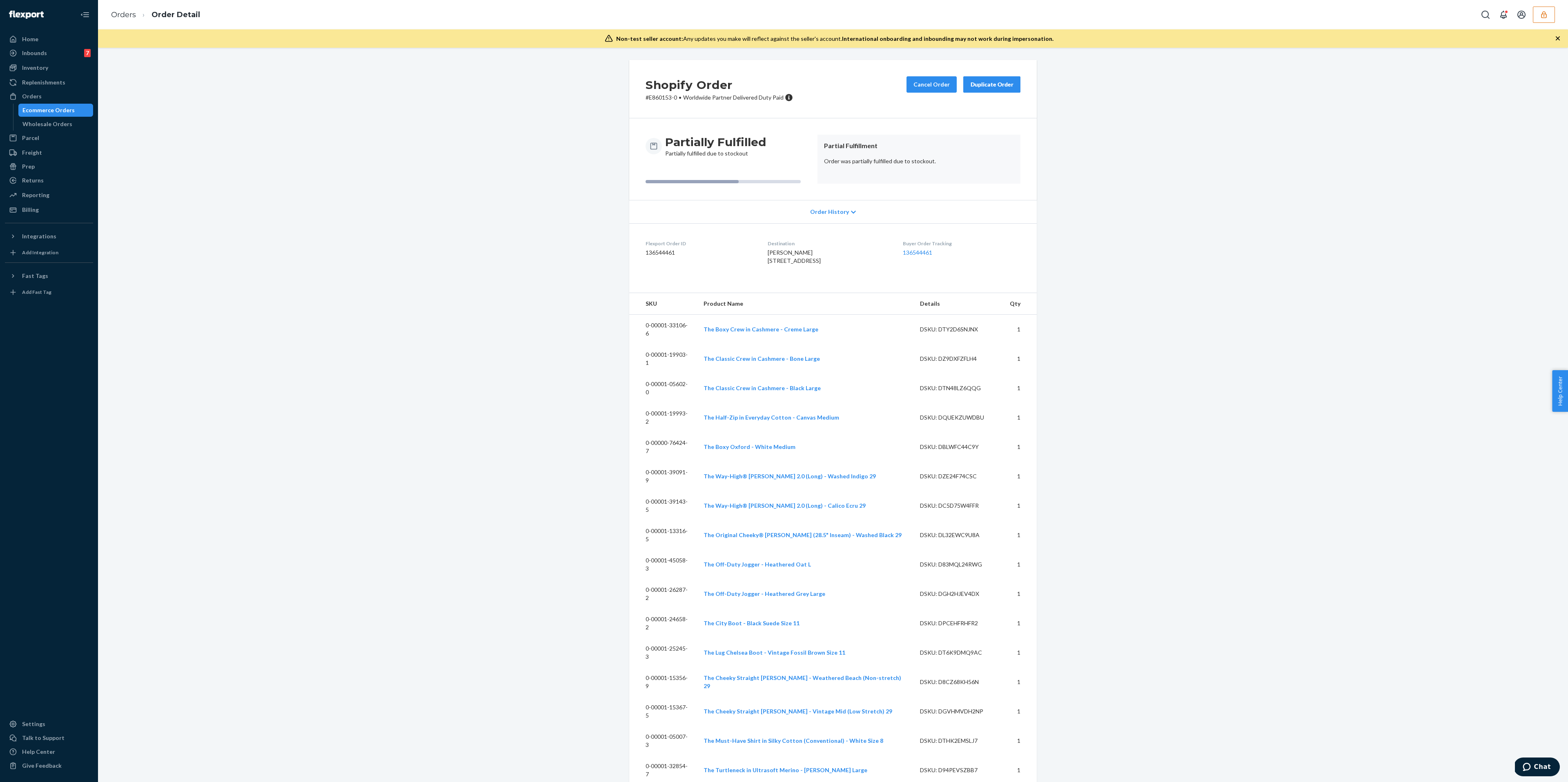
click at [658, 259] on div "Flexport Order ID 136544461" at bounding box center [700, 254] width 109 height 28
copy dd "136544461"
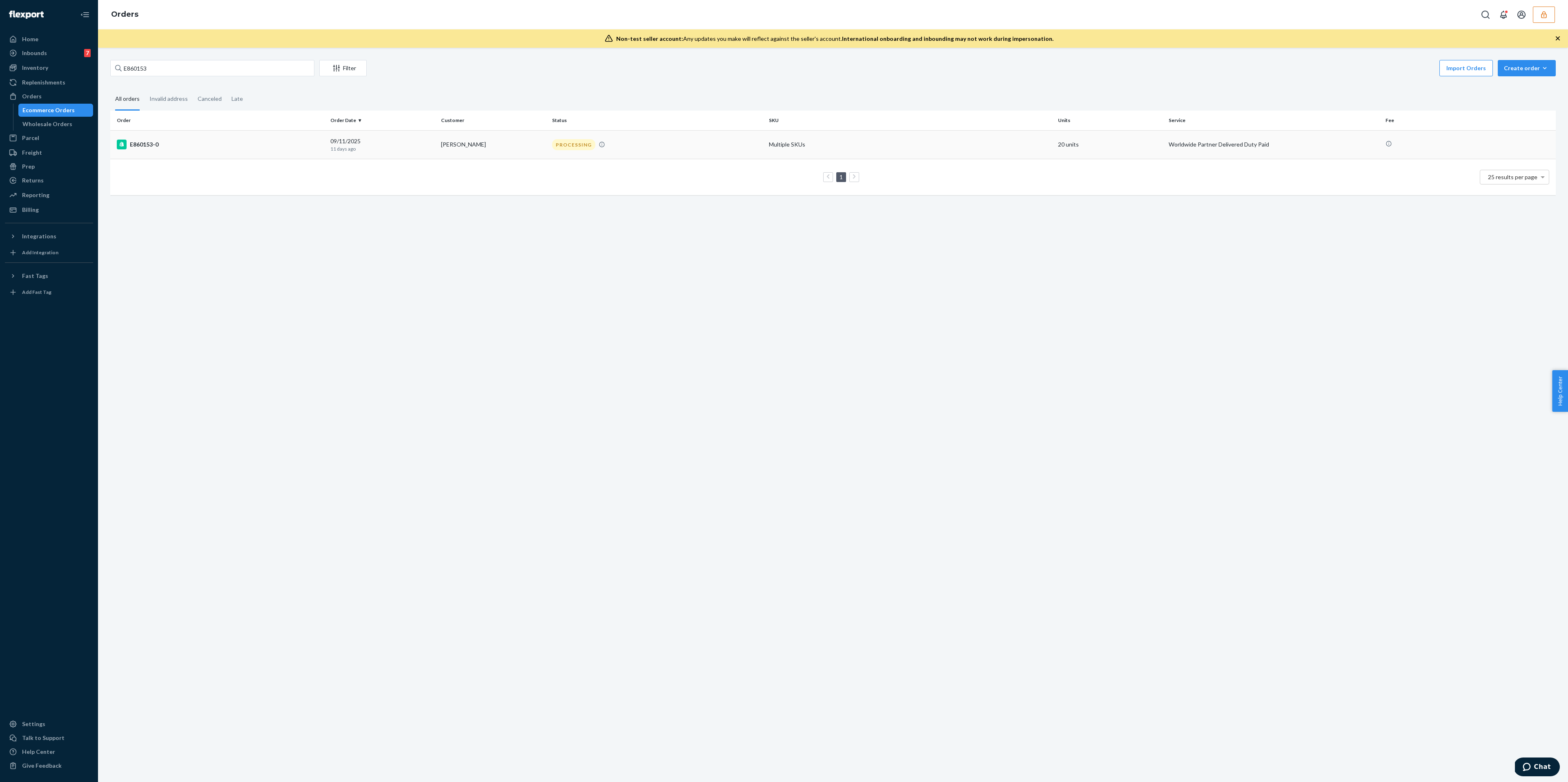
click at [328, 147] on td "[DATE] [DATE]" at bounding box center [382, 144] width 111 height 29
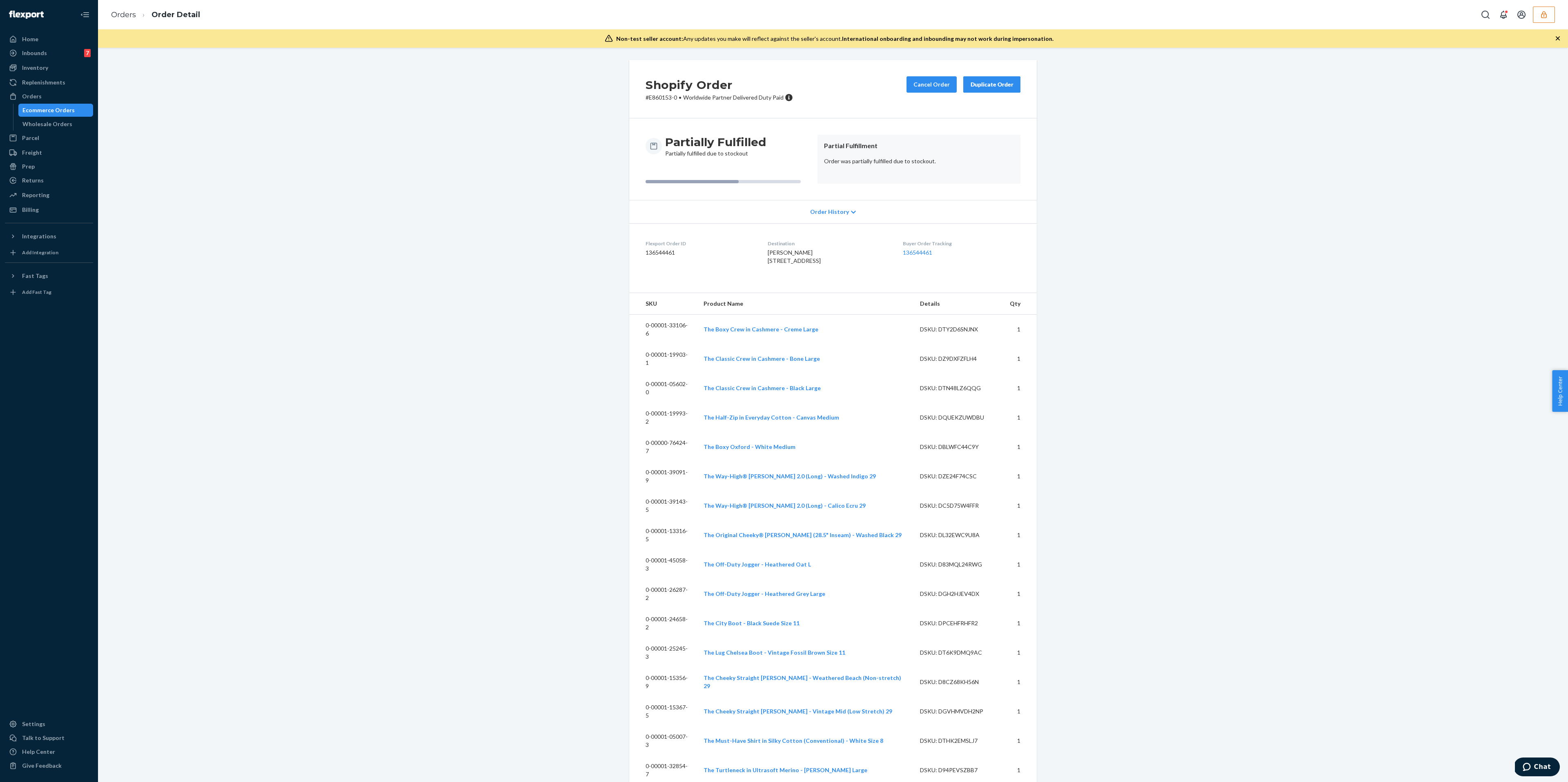
click at [665, 252] on dd "136544461" at bounding box center [700, 253] width 109 height 8
click at [24, 106] on div "Ecommerce Orders" at bounding box center [49, 110] width 52 height 8
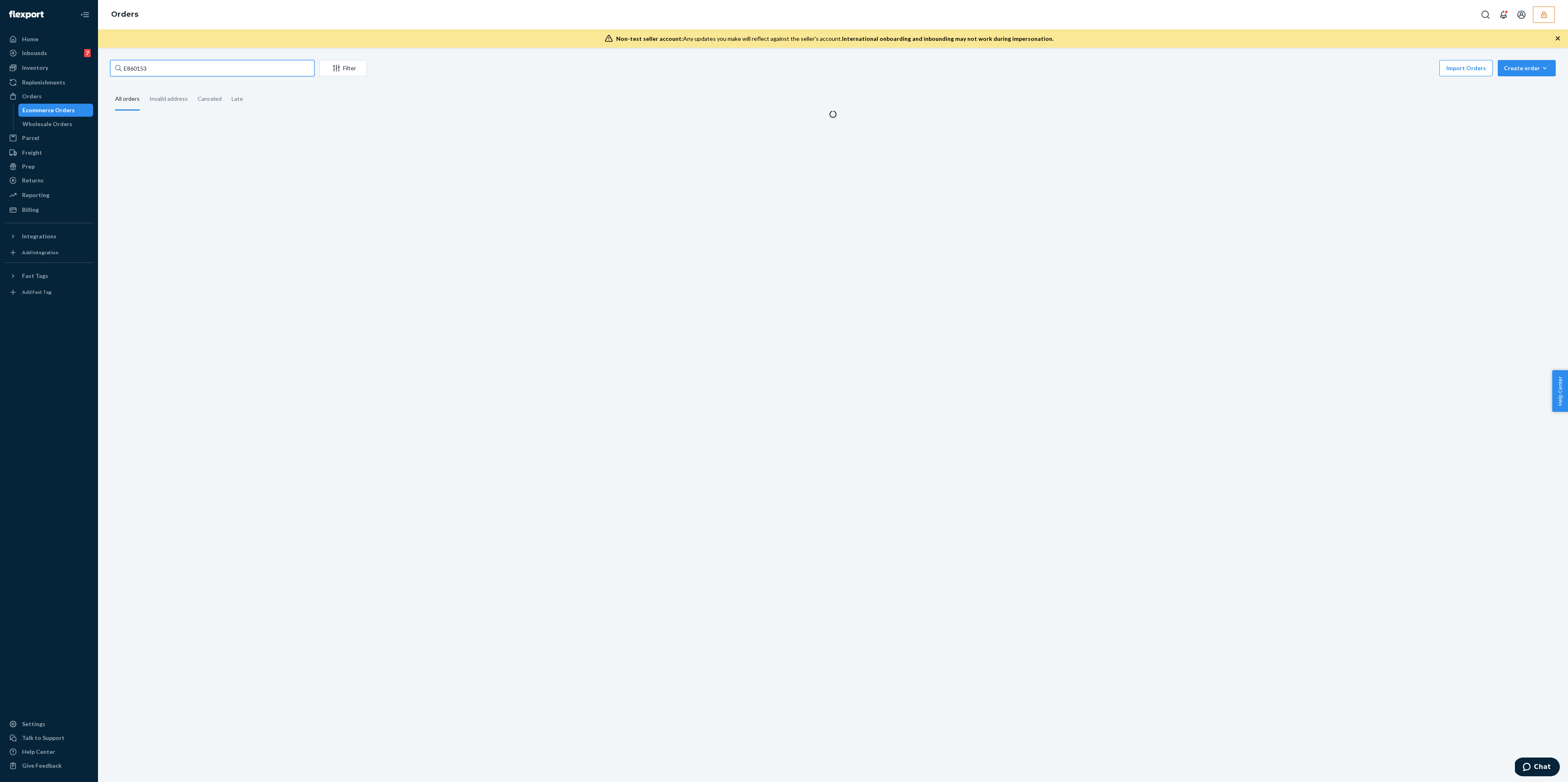
click at [212, 70] on input "E860153" at bounding box center [212, 68] width 204 height 16
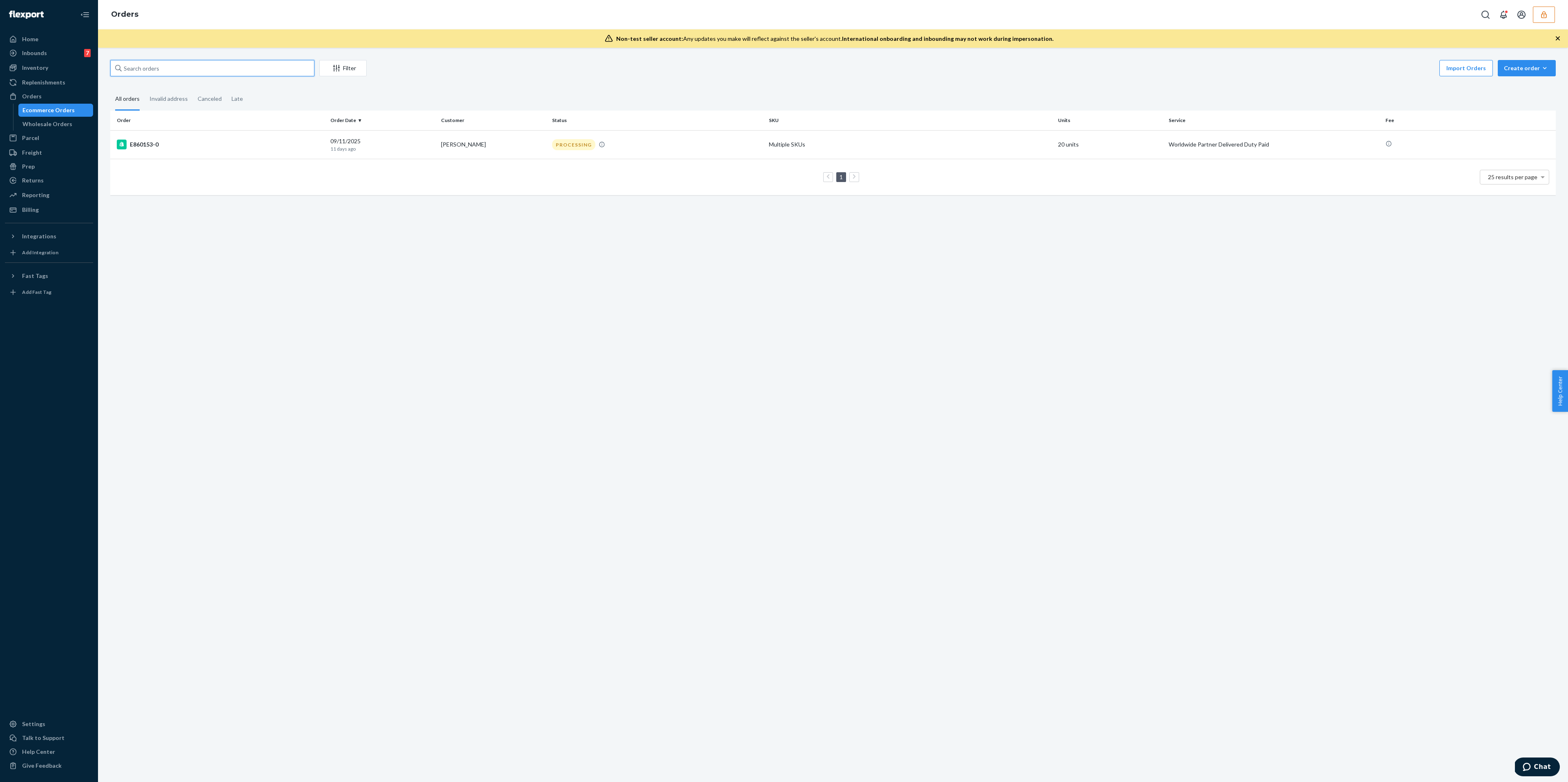
paste input "E868780"
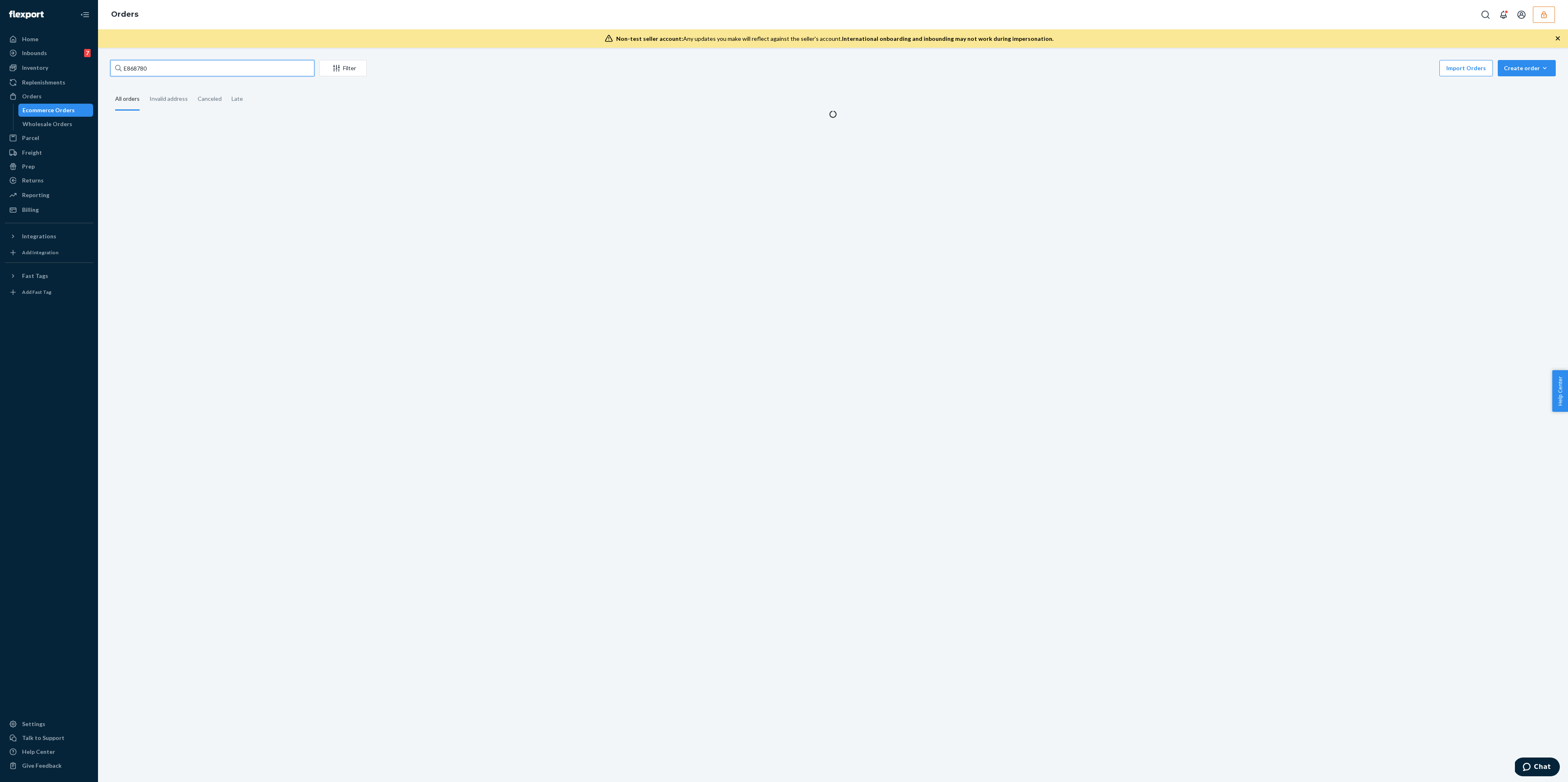
type input "E868780"
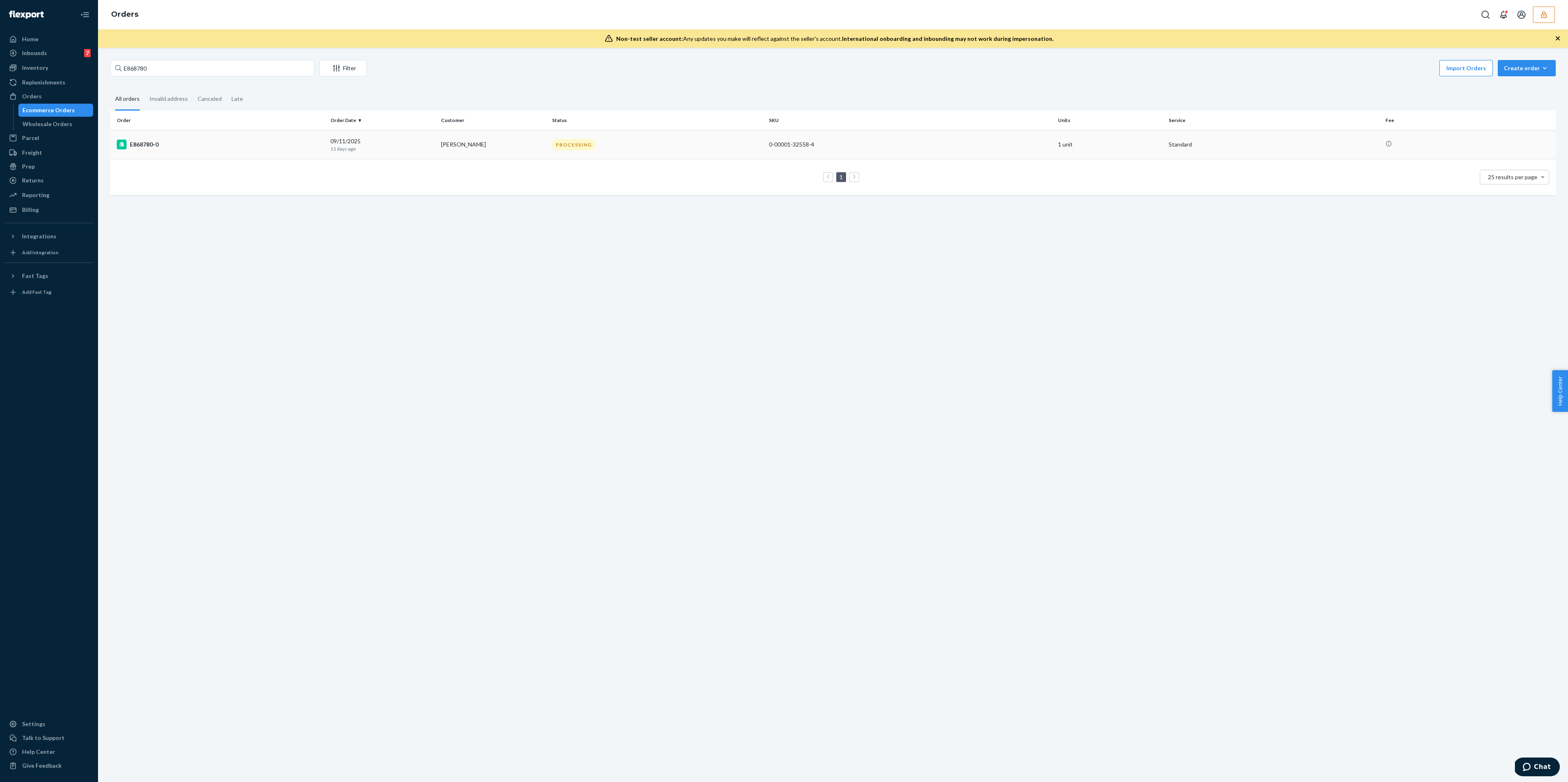
click at [222, 136] on td "E868780-0" at bounding box center [219, 144] width 217 height 29
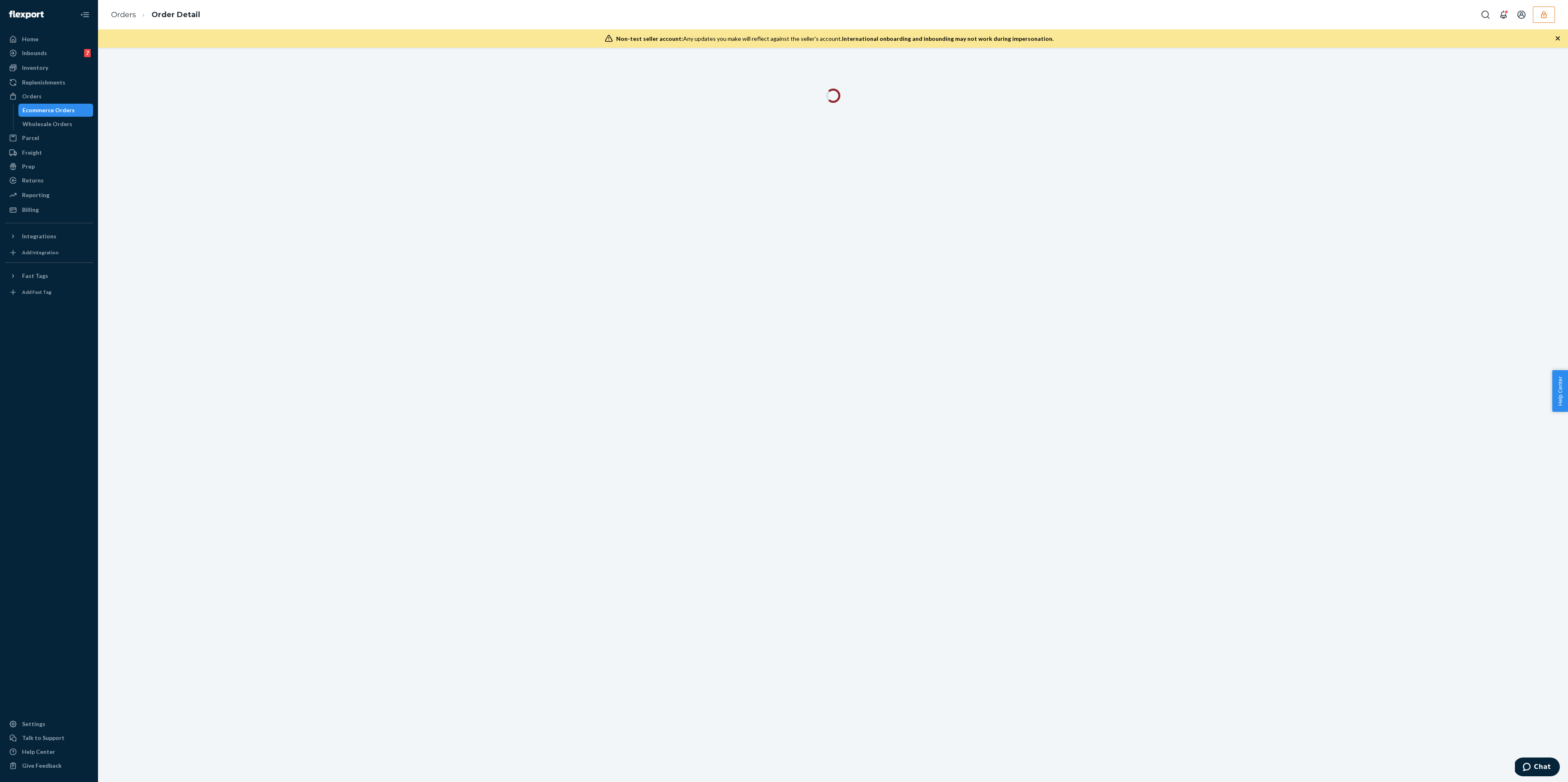
click at [429, 214] on div at bounding box center [833, 414] width 1470 height 735
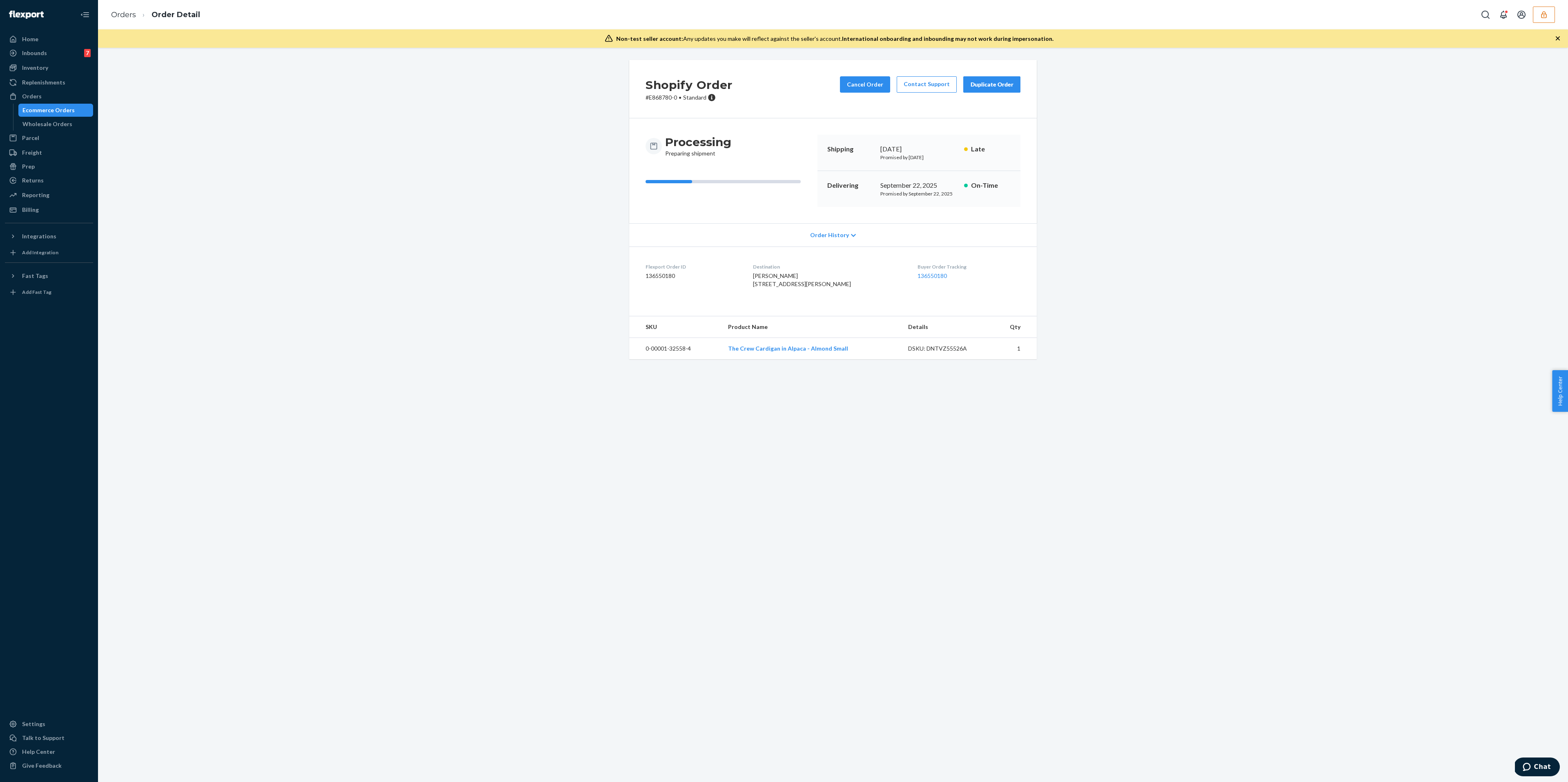
click at [683, 282] on div "Flexport Order ID 136550180" at bounding box center [693, 278] width 94 height 28
drag, startPoint x: 687, startPoint y: 280, endPoint x: 631, endPoint y: 259, distance: 59.8
click at [631, 259] on dl "Flexport Order ID 136550180 Destination [PERSON_NAME] [STREET_ADDRESS][PERSON_N…" at bounding box center [833, 277] width 407 height 61
click at [723, 278] on dd "136550180" at bounding box center [693, 276] width 94 height 8
click at [672, 270] on dt "Flexport Order ID" at bounding box center [693, 267] width 94 height 7
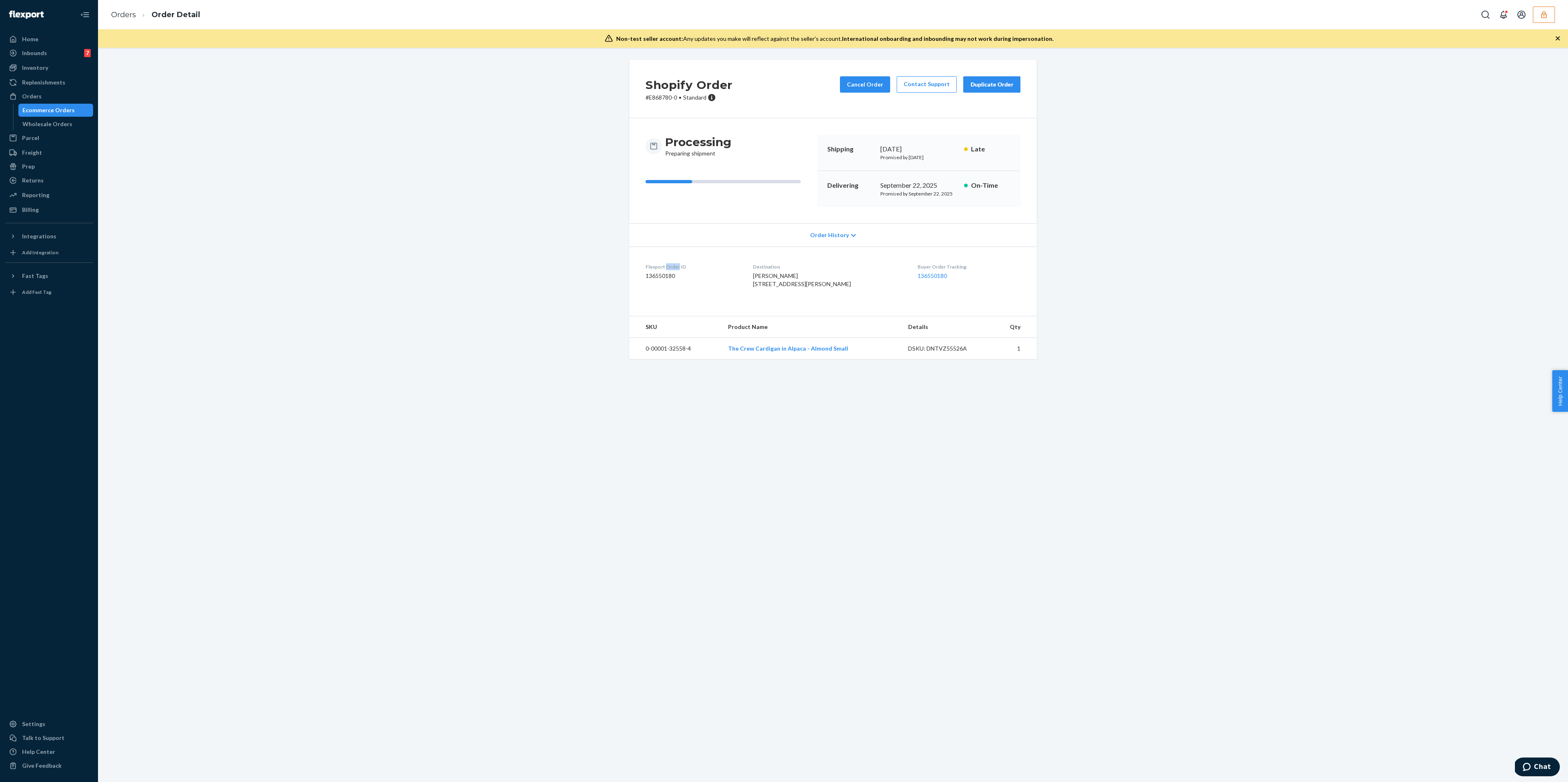
click at [672, 270] on dt "Flexport Order ID" at bounding box center [693, 267] width 94 height 7
click at [667, 271] on div "Flexport Order ID 136550180" at bounding box center [693, 278] width 94 height 28
copy dd "136550180"
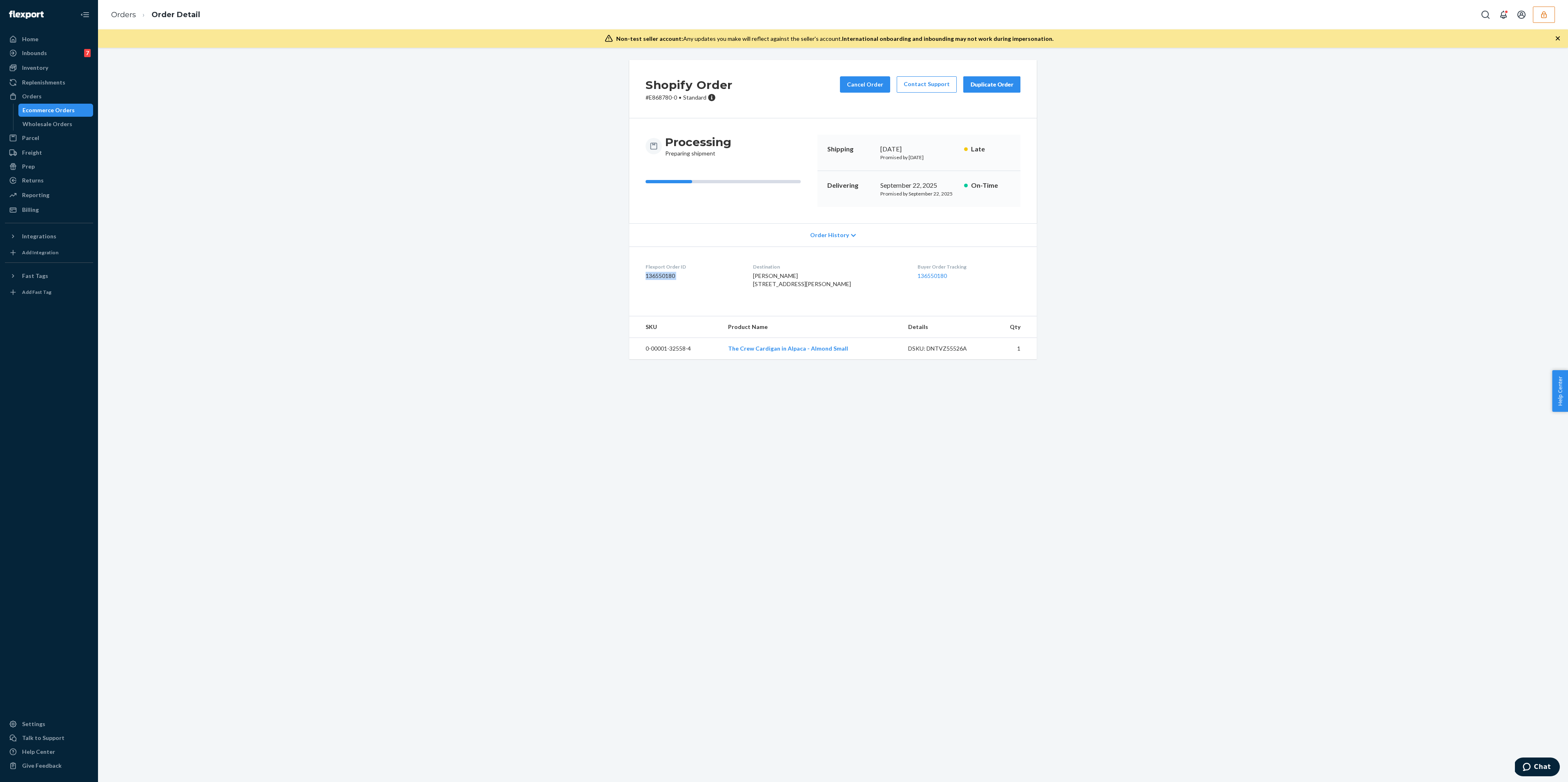
click at [696, 278] on dd "136550180" at bounding box center [693, 276] width 94 height 8
click at [654, 276] on dd "136550180" at bounding box center [693, 276] width 94 height 8
copy dd "136550180"
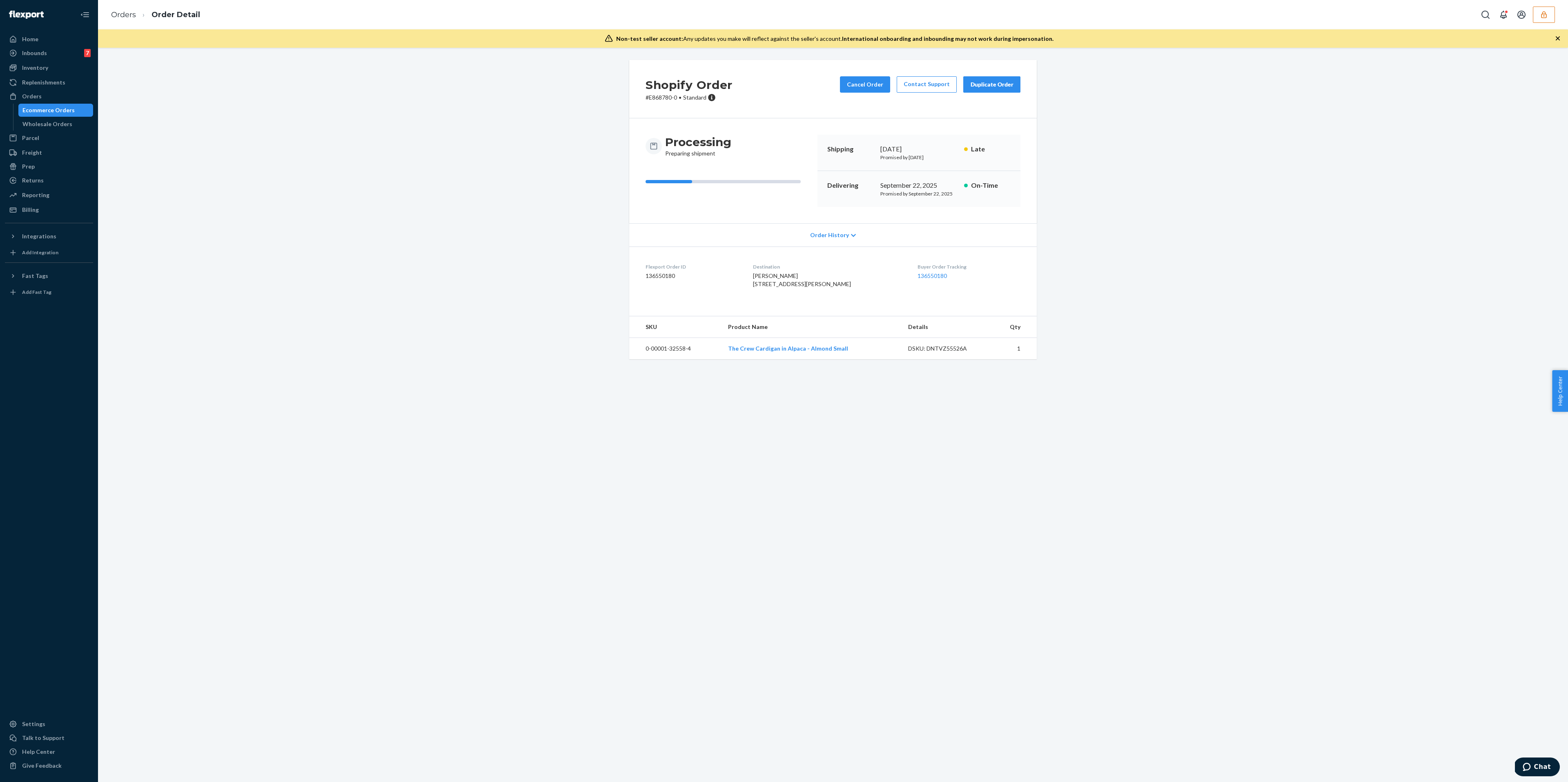
click at [696, 280] on dd "136550180" at bounding box center [693, 276] width 94 height 8
click at [59, 112] on div "Ecommerce Orders" at bounding box center [49, 110] width 52 height 8
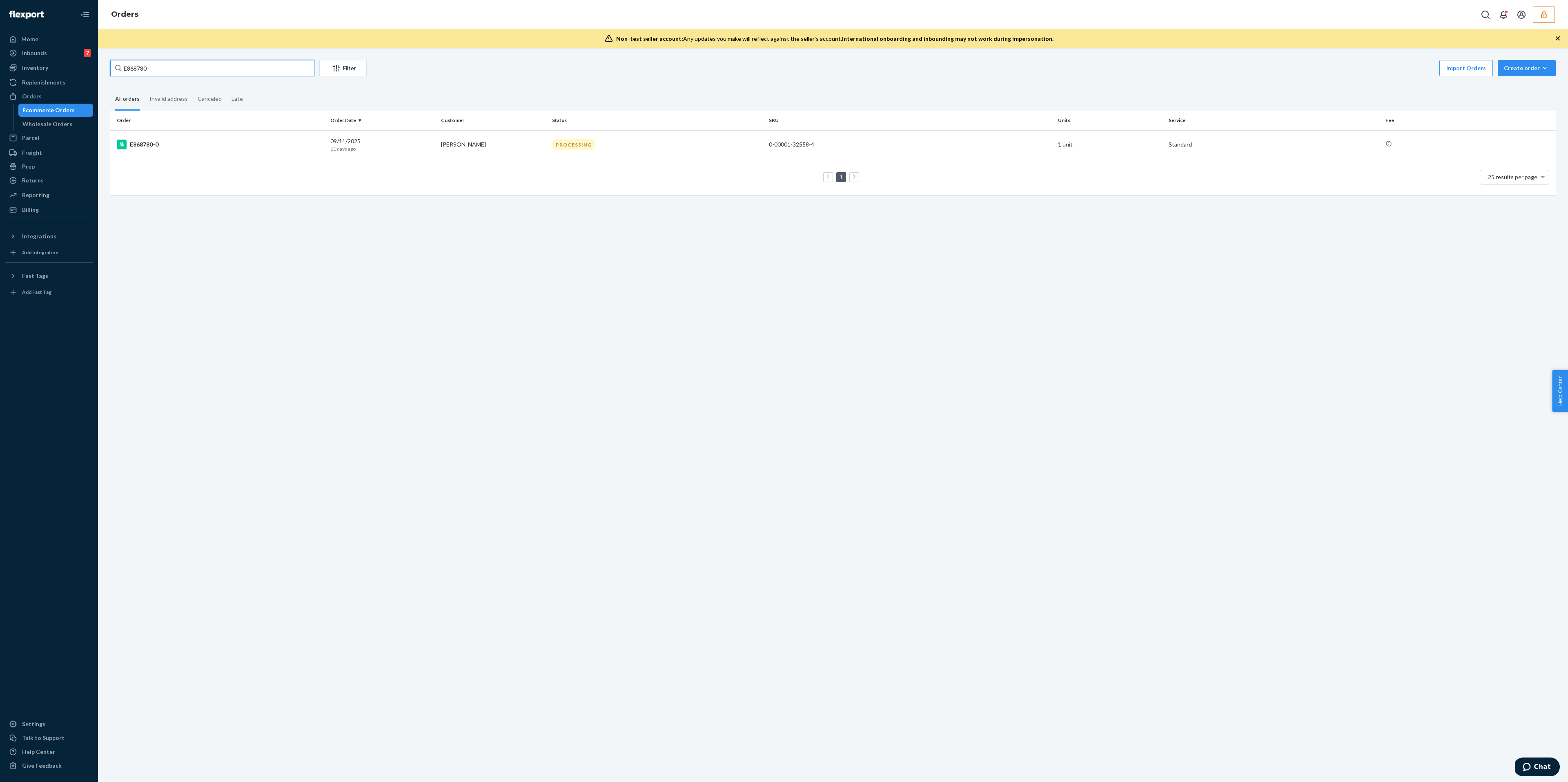
click at [183, 75] on input "E868780" at bounding box center [212, 68] width 204 height 16
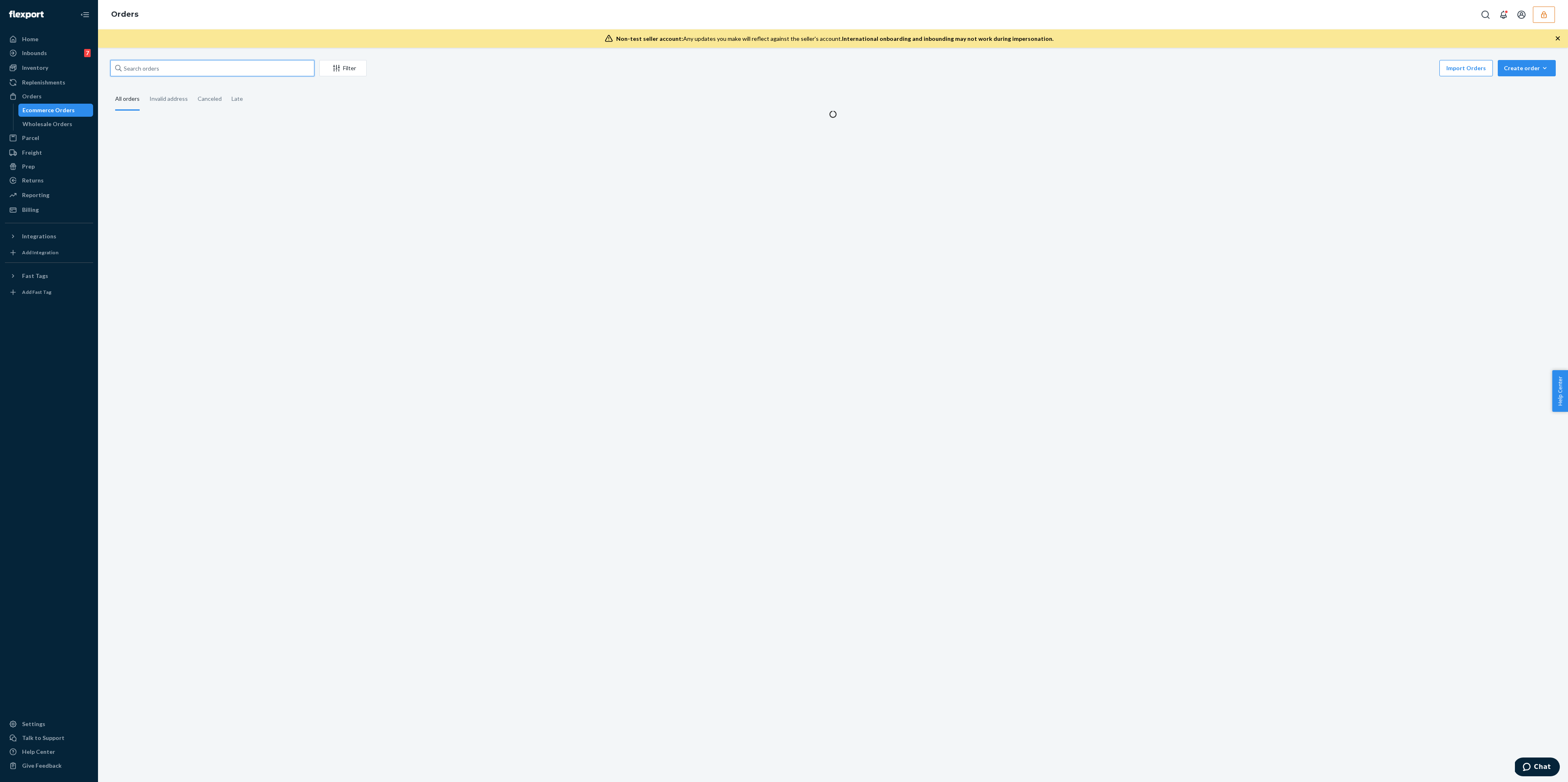
paste input "E2510553"
type input "E2510553"
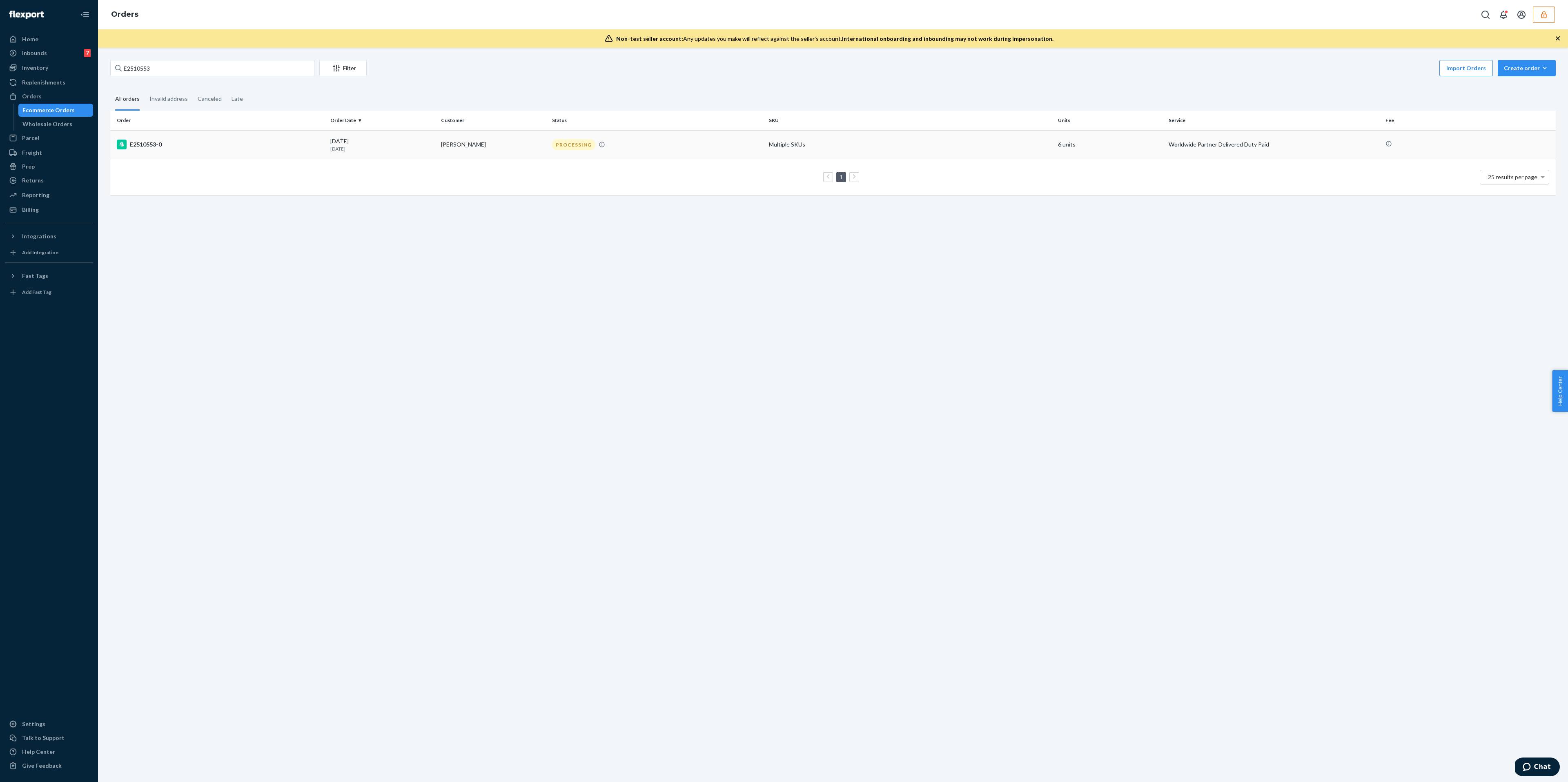
click at [220, 142] on div "E2510553-0" at bounding box center [220, 144] width 207 height 10
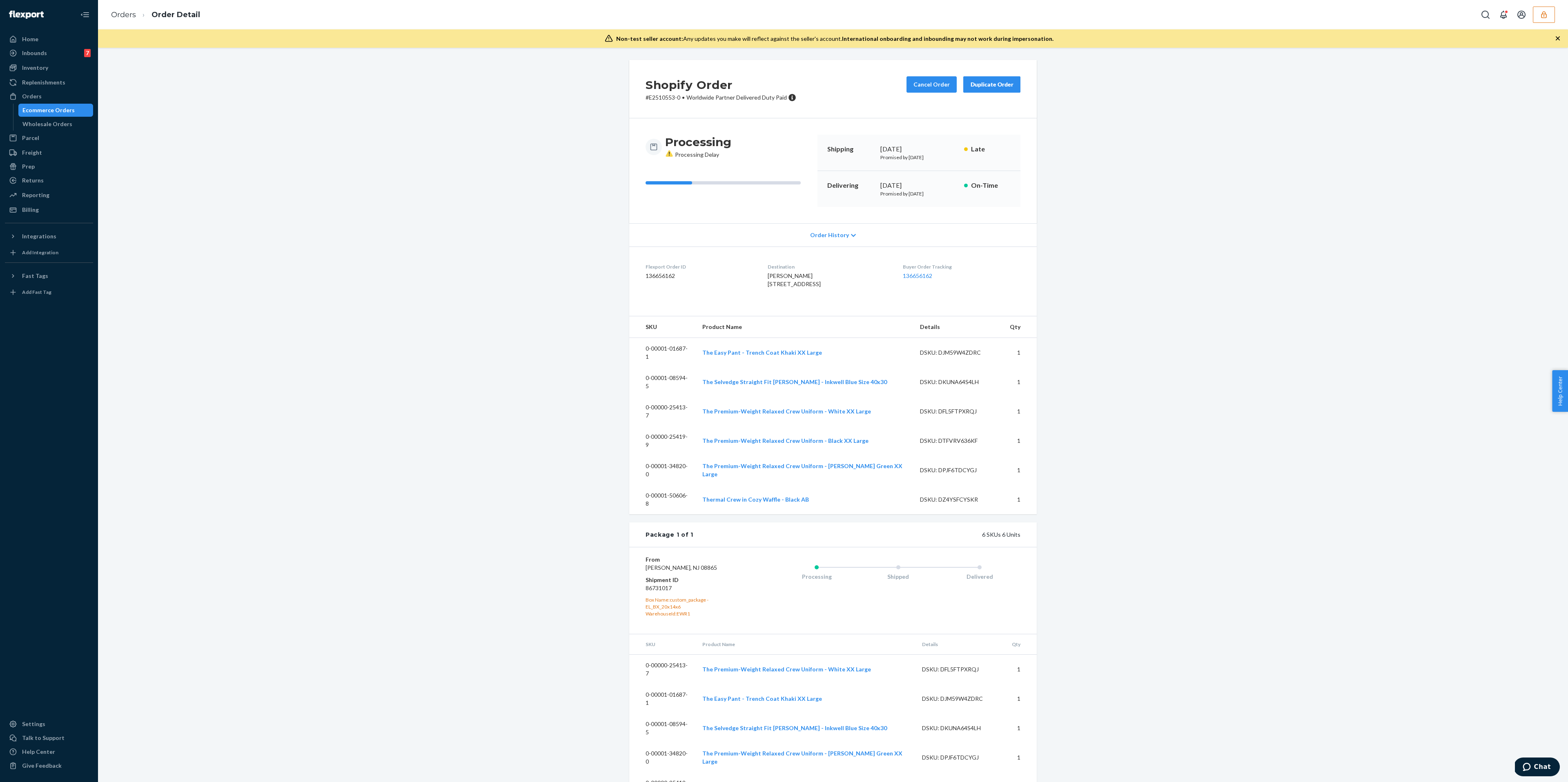
click at [651, 584] on dd "86731017" at bounding box center [695, 588] width 97 height 8
copy dd "86731017"
click at [670, 596] on div "Box Name: custom_package - EL_BX_20x14x6" at bounding box center [695, 603] width 97 height 14
drag, startPoint x: 682, startPoint y: 574, endPoint x: 642, endPoint y: 568, distance: 40.4
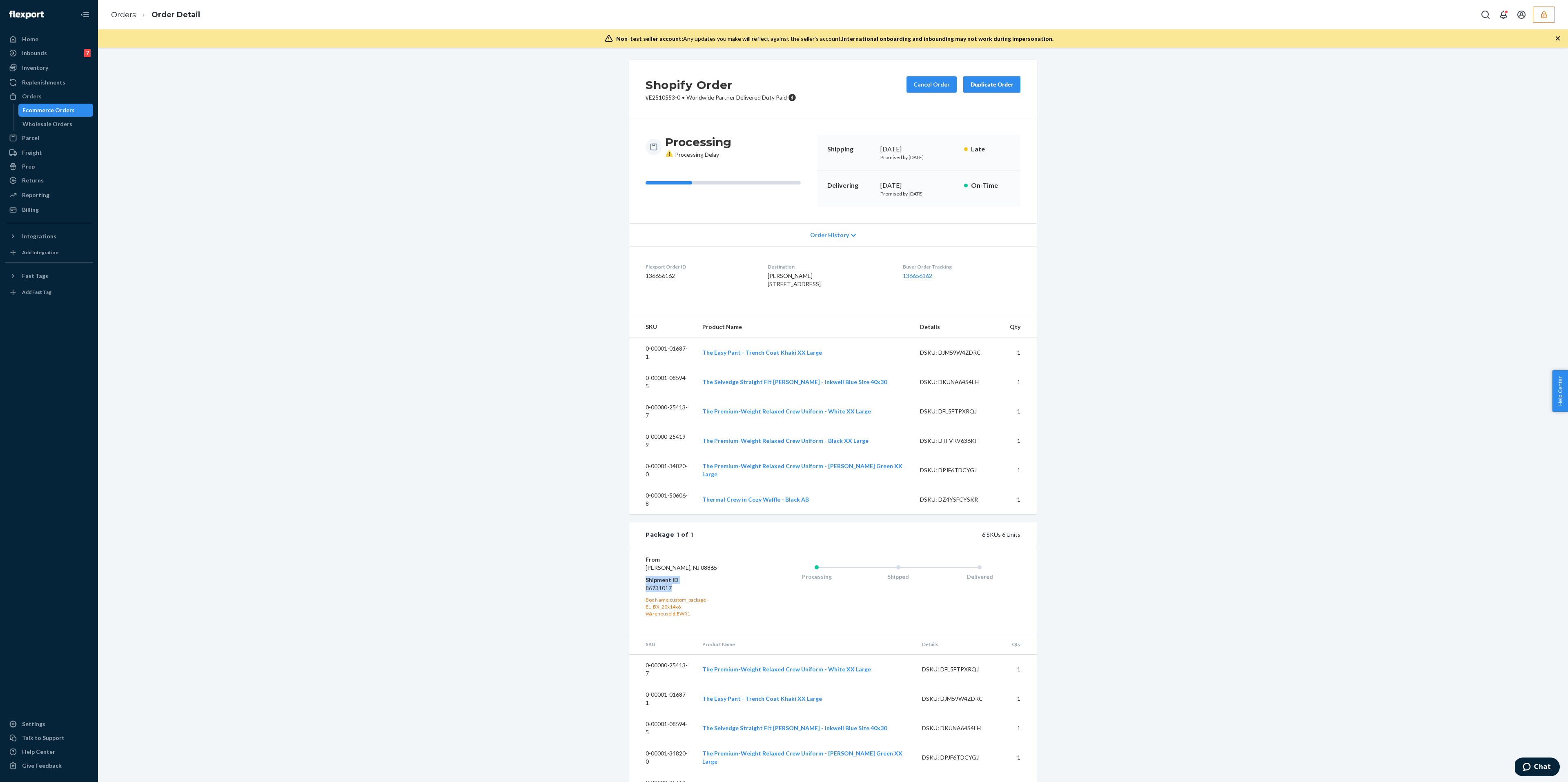
click at [642, 568] on div "From [PERSON_NAME][GEOGRAPHIC_DATA] Shipment ID 86731017 Box Name: custom_packa…" at bounding box center [833, 590] width 407 height 86
copy dl "Shipment ID 86731017"
click at [59, 107] on div "Ecommerce Orders" at bounding box center [49, 110] width 52 height 8
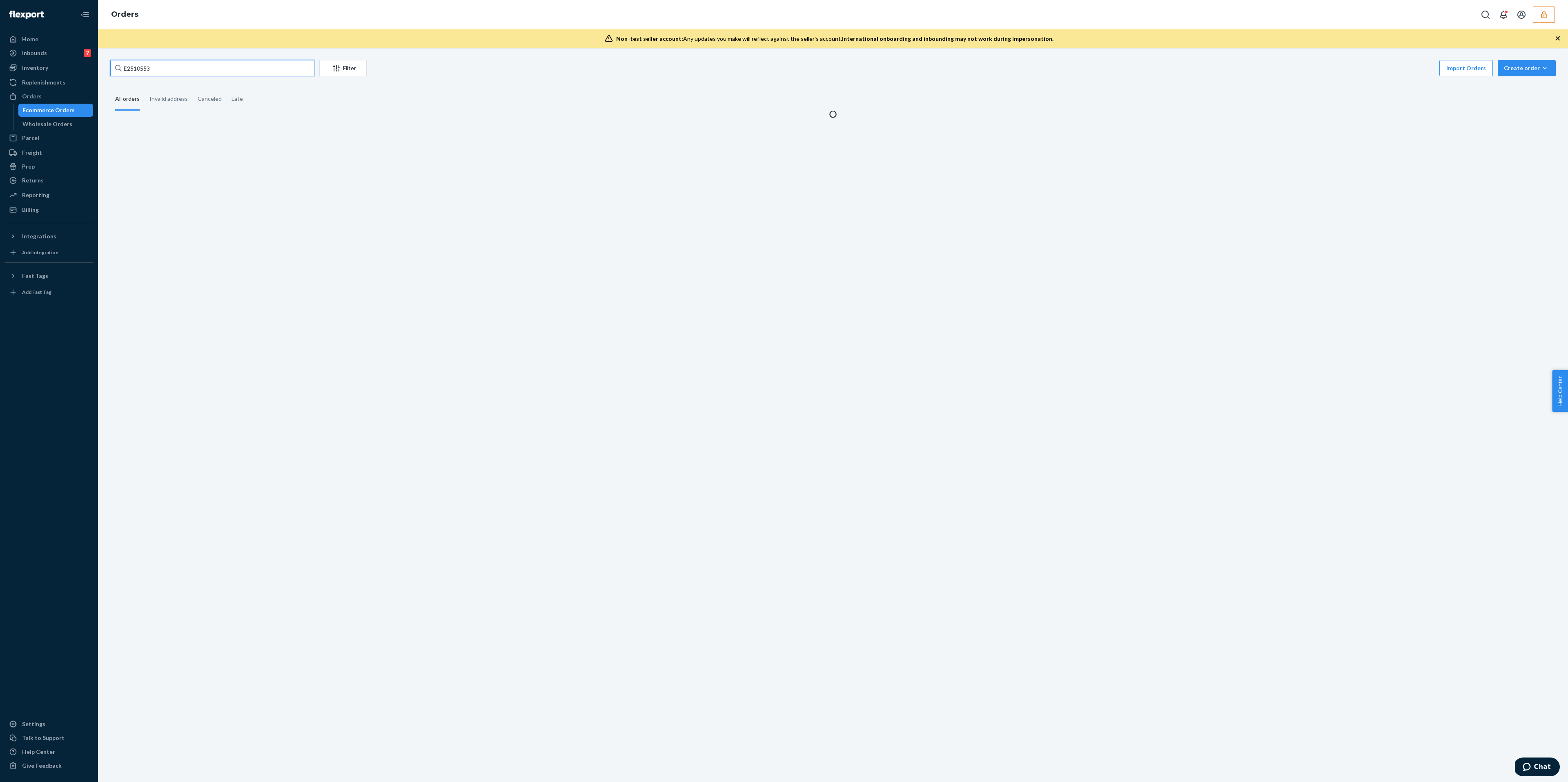
click at [213, 75] on input "E2510553" at bounding box center [212, 68] width 204 height 16
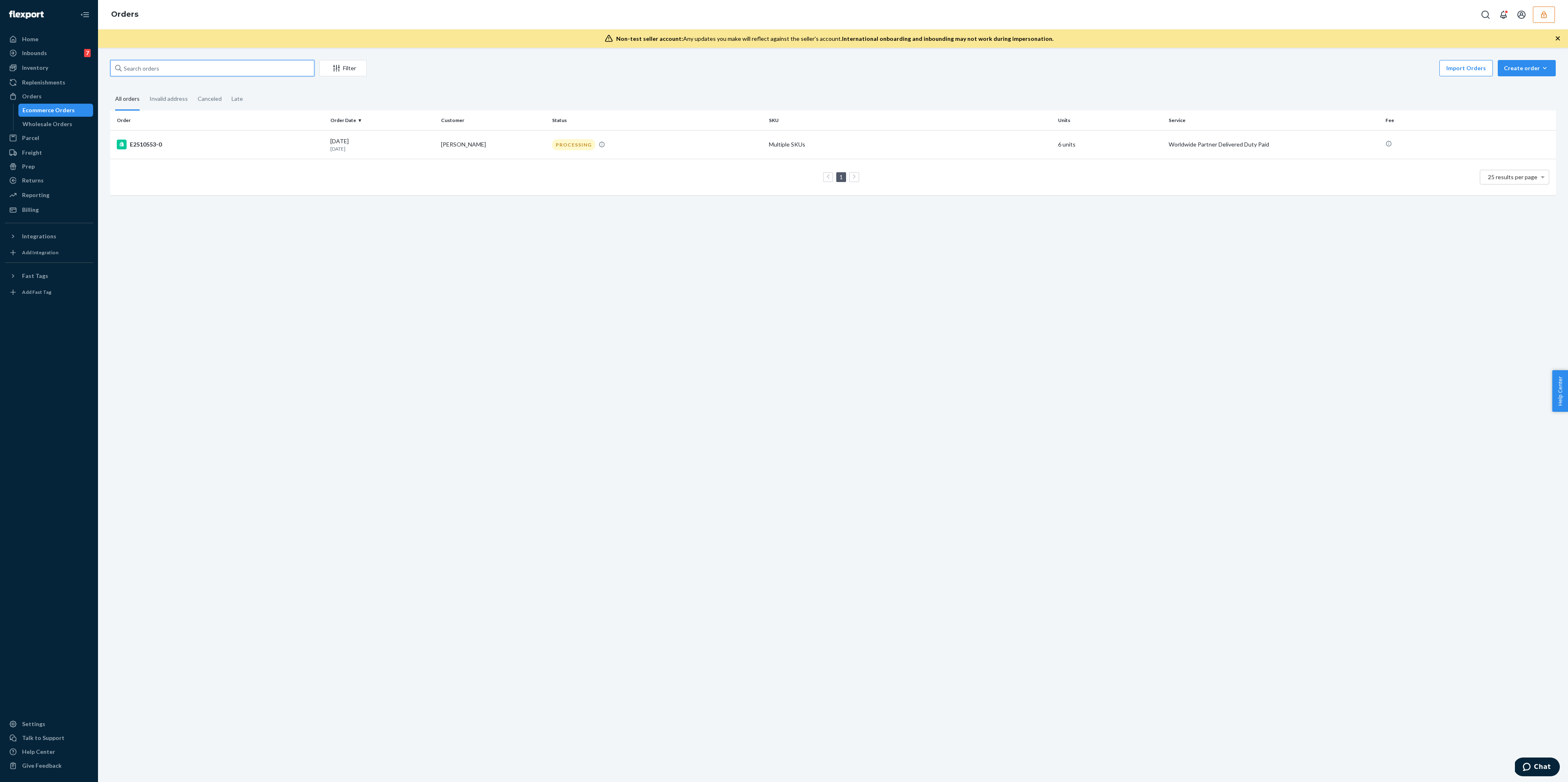
paste input "E3558927"
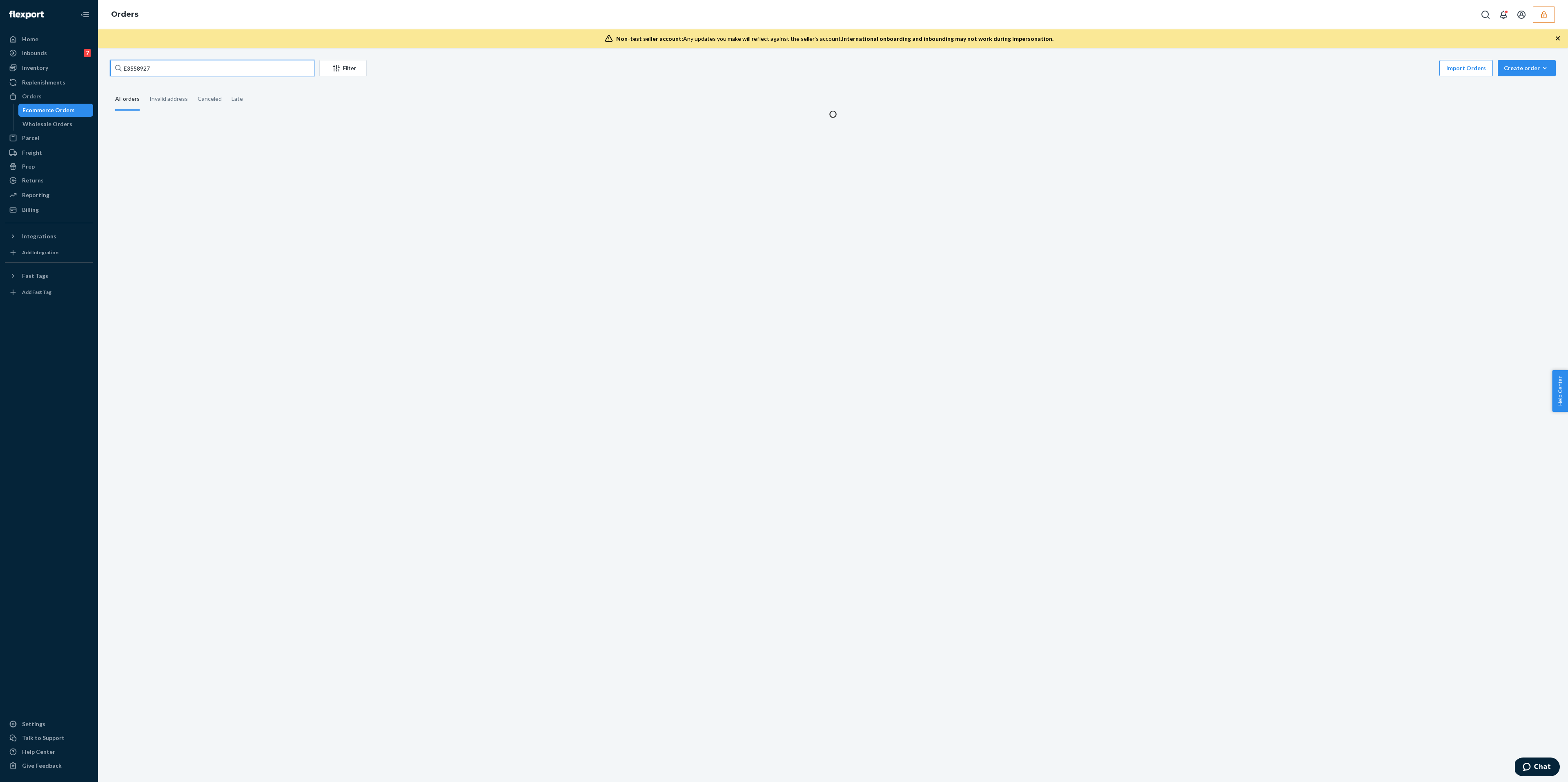
type input "E3558927"
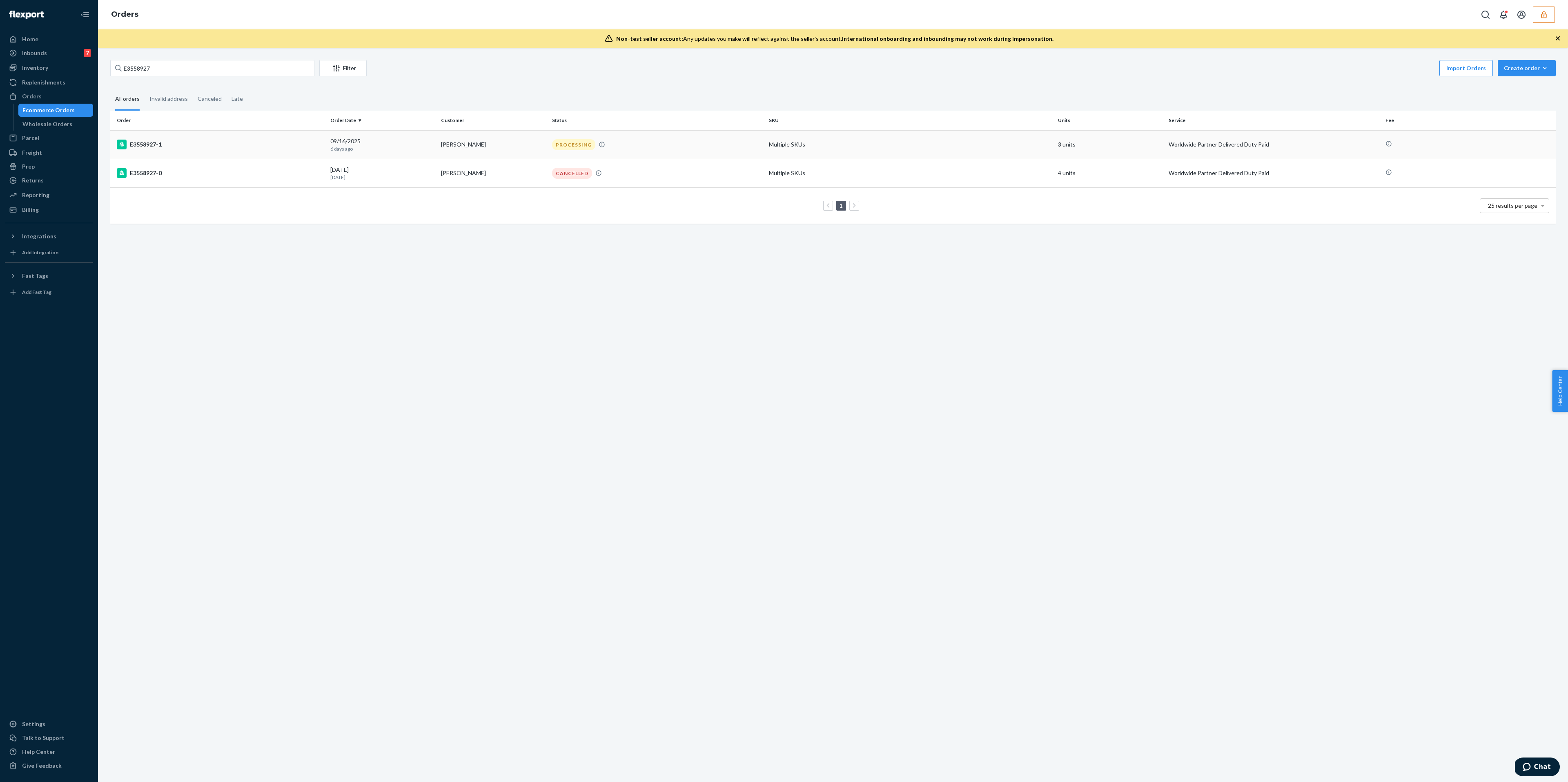
drag, startPoint x: 254, startPoint y: 141, endPoint x: 243, endPoint y: 143, distance: 11.2
click at [243, 143] on div "E3558927-1" at bounding box center [220, 144] width 207 height 10
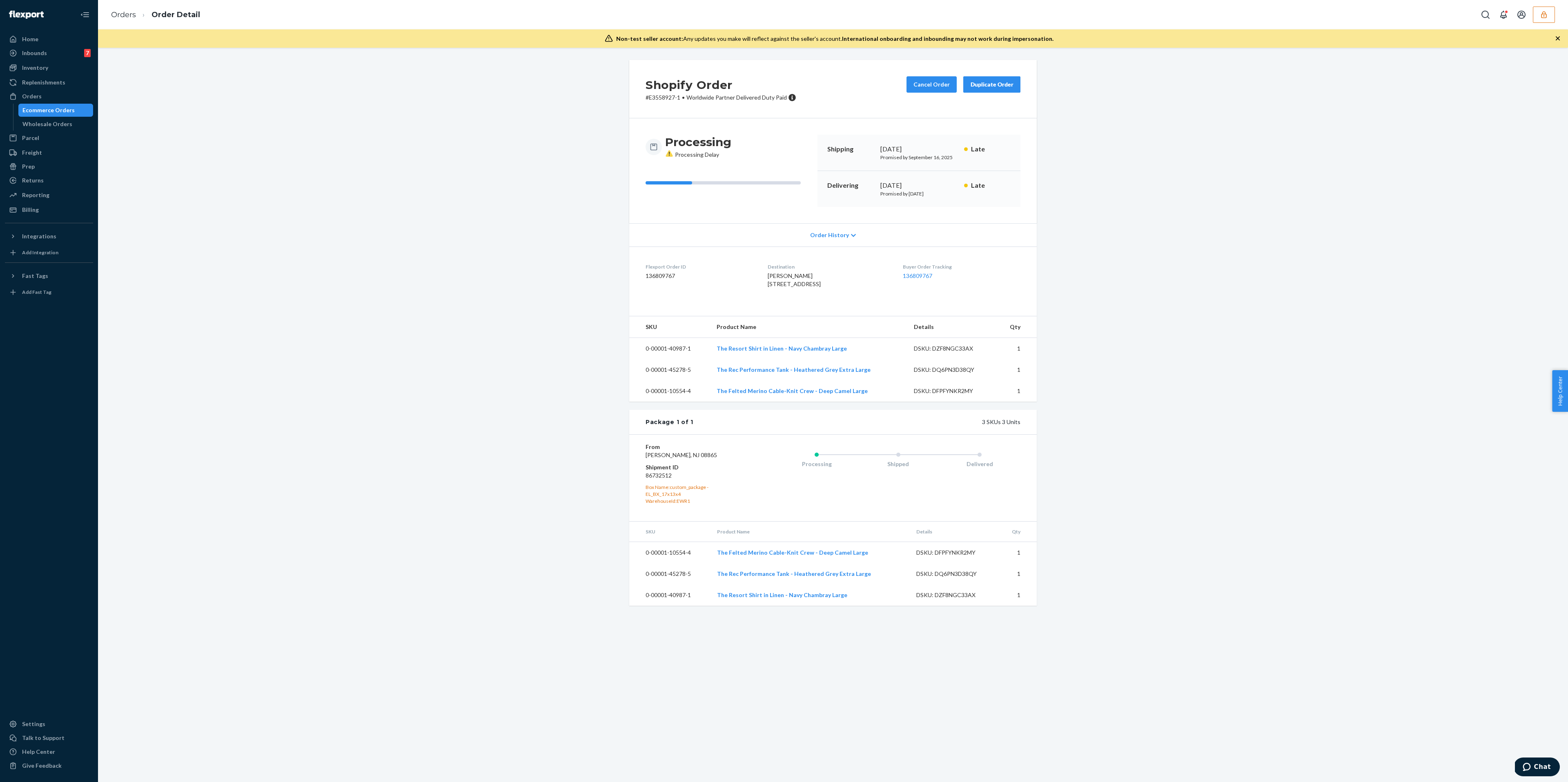
click at [657, 480] on dd "86732512" at bounding box center [695, 475] width 97 height 8
drag, startPoint x: 671, startPoint y: 502, endPoint x: 629, endPoint y: 495, distance: 42.6
click at [629, 495] on div "From [PERSON_NAME][GEOGRAPHIC_DATA] Shipment ID 86732512 Box Name: custom_packa…" at bounding box center [833, 478] width 407 height 86
copy dl "Shipment ID 86732512"
click at [79, 113] on div "Ecommerce Orders" at bounding box center [56, 110] width 74 height 12
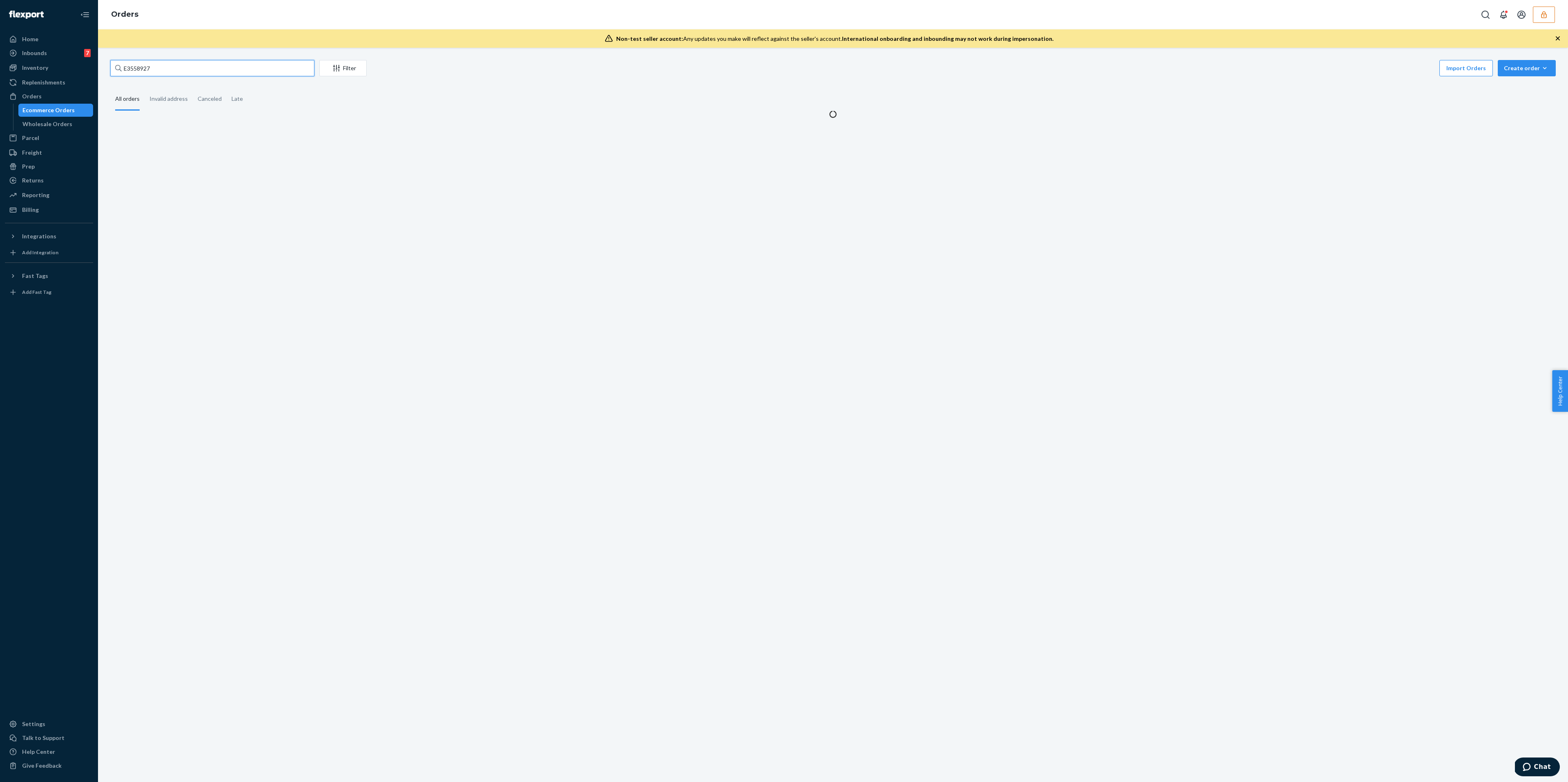
click at [197, 71] on input "E3558927" at bounding box center [212, 68] width 204 height 16
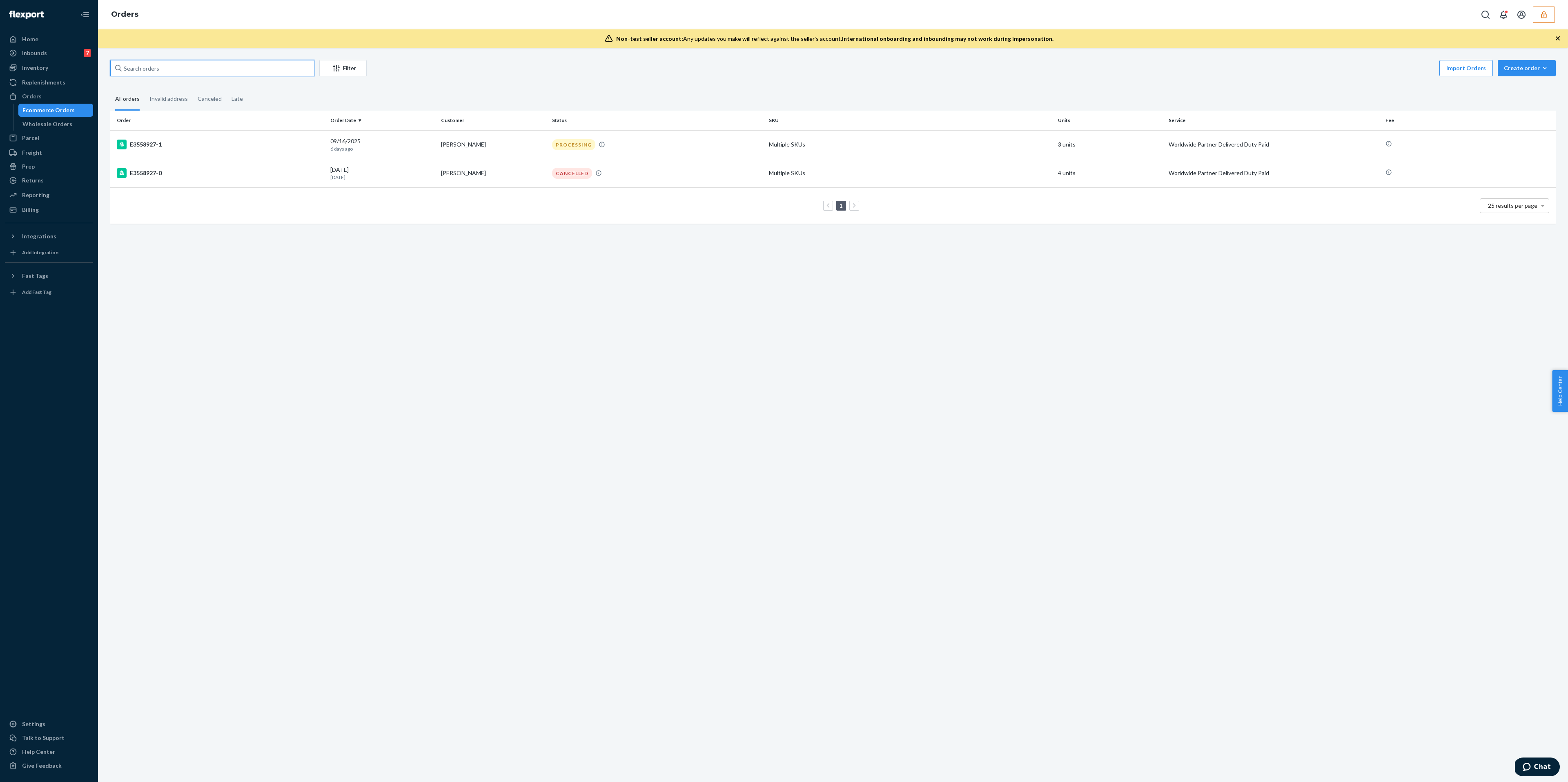
paste input "E7284555"
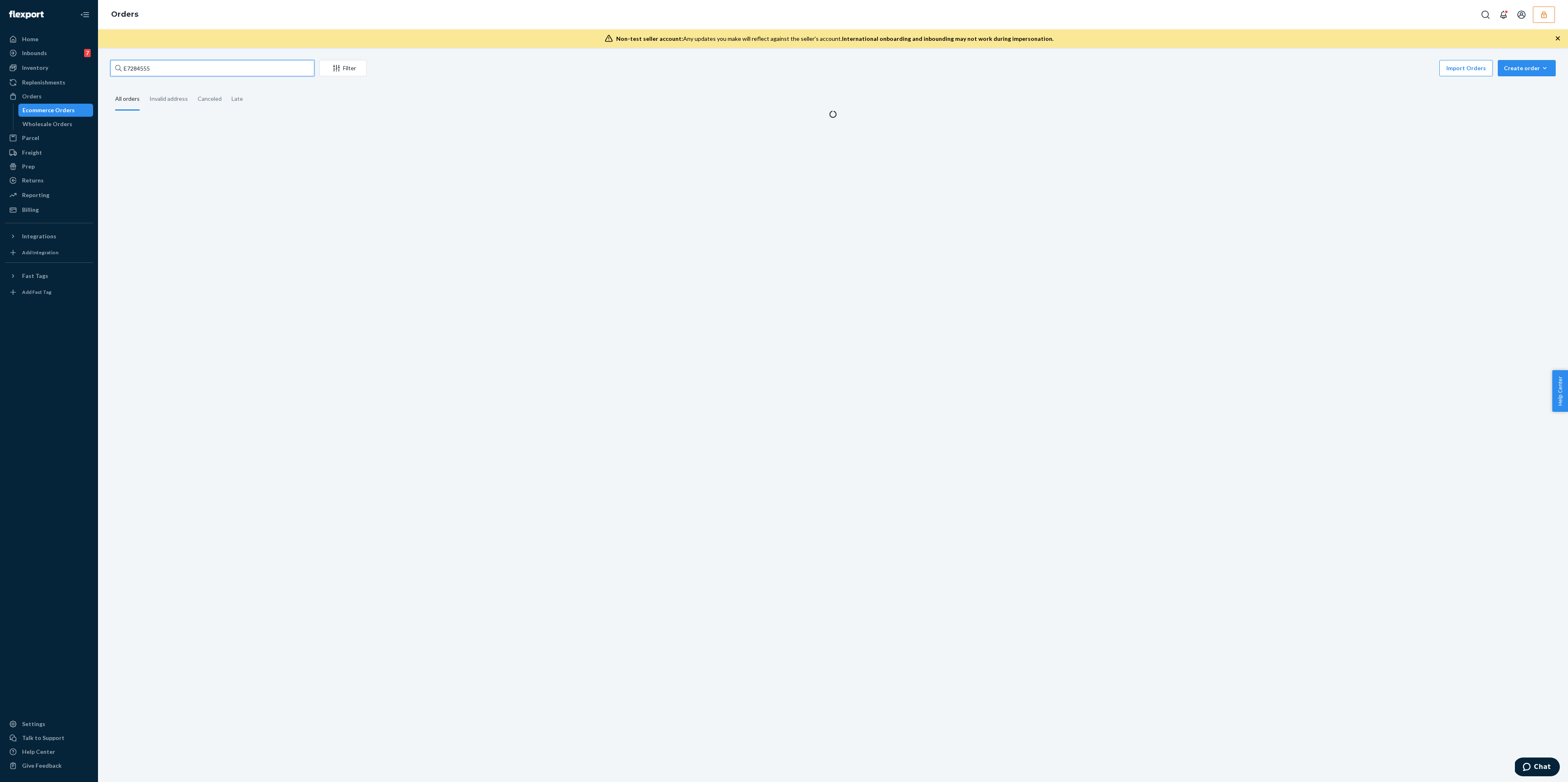
type input "E7284555"
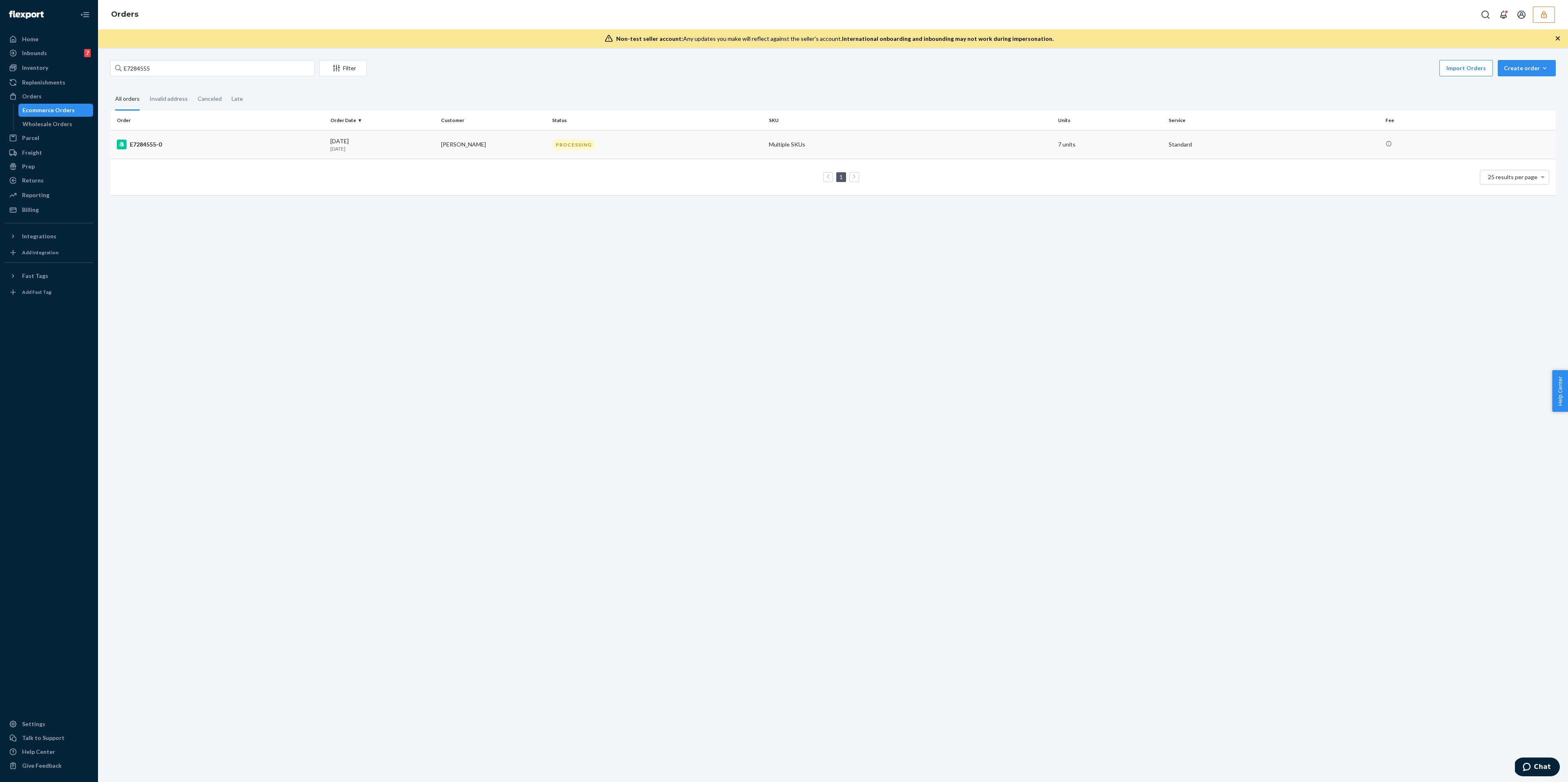
click at [215, 153] on td "E7284555-0" at bounding box center [219, 144] width 217 height 29
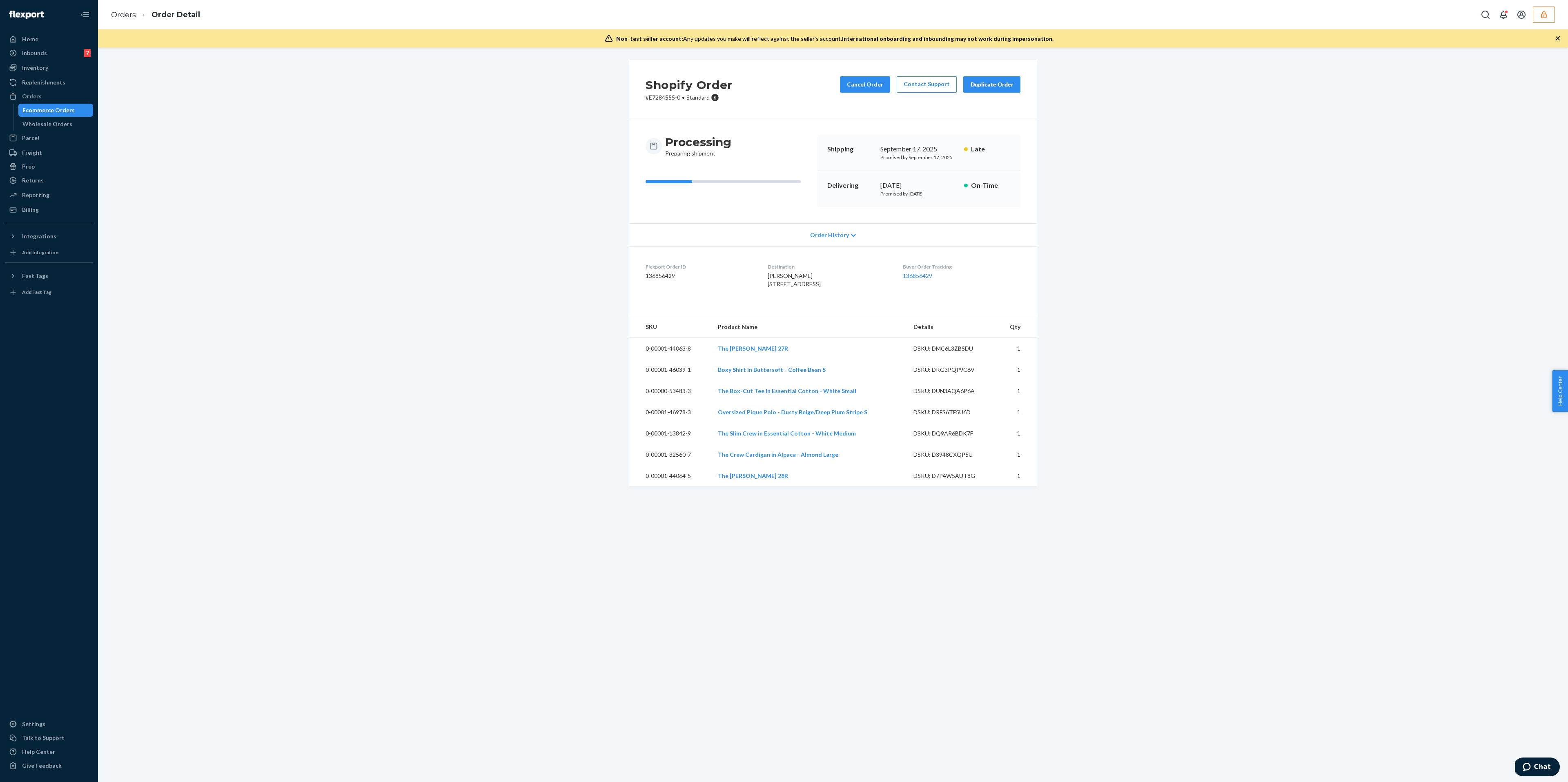
click at [702, 280] on dd "136856429" at bounding box center [700, 276] width 109 height 8
copy div "Flexport Order ID 136856429"
drag, startPoint x: 702, startPoint y: 280, endPoint x: 636, endPoint y: 264, distance: 67.9
click at [636, 264] on dl "Flexport Order ID 136856429 Destination [PERSON_NAME] [STREET_ADDRESS] US Buyer…" at bounding box center [833, 277] width 407 height 61
